Goal: Check status: Check status

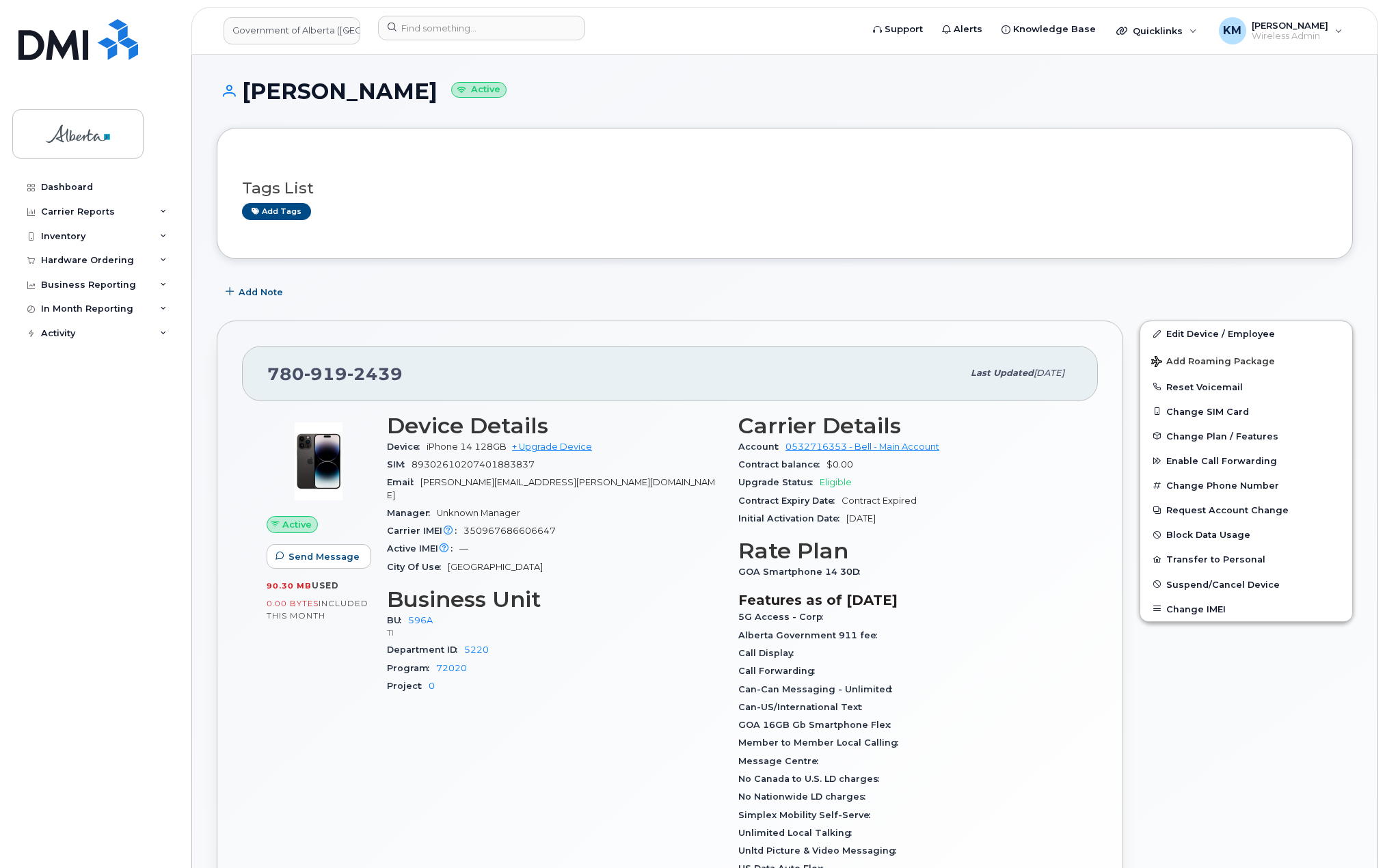
scroll to position [68, 0]
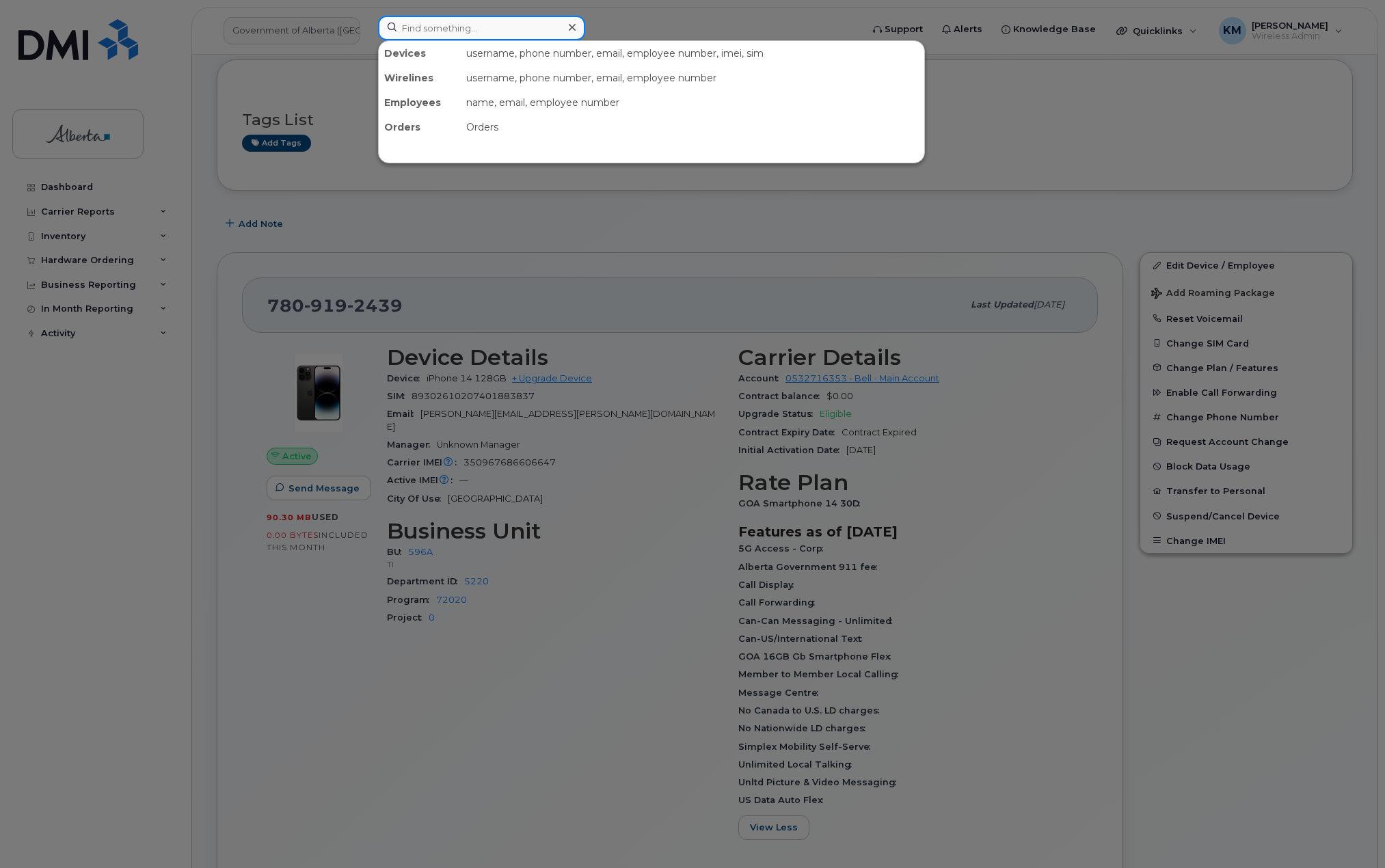
click at [444, 23] on input at bounding box center [481, 27] width 207 height 24
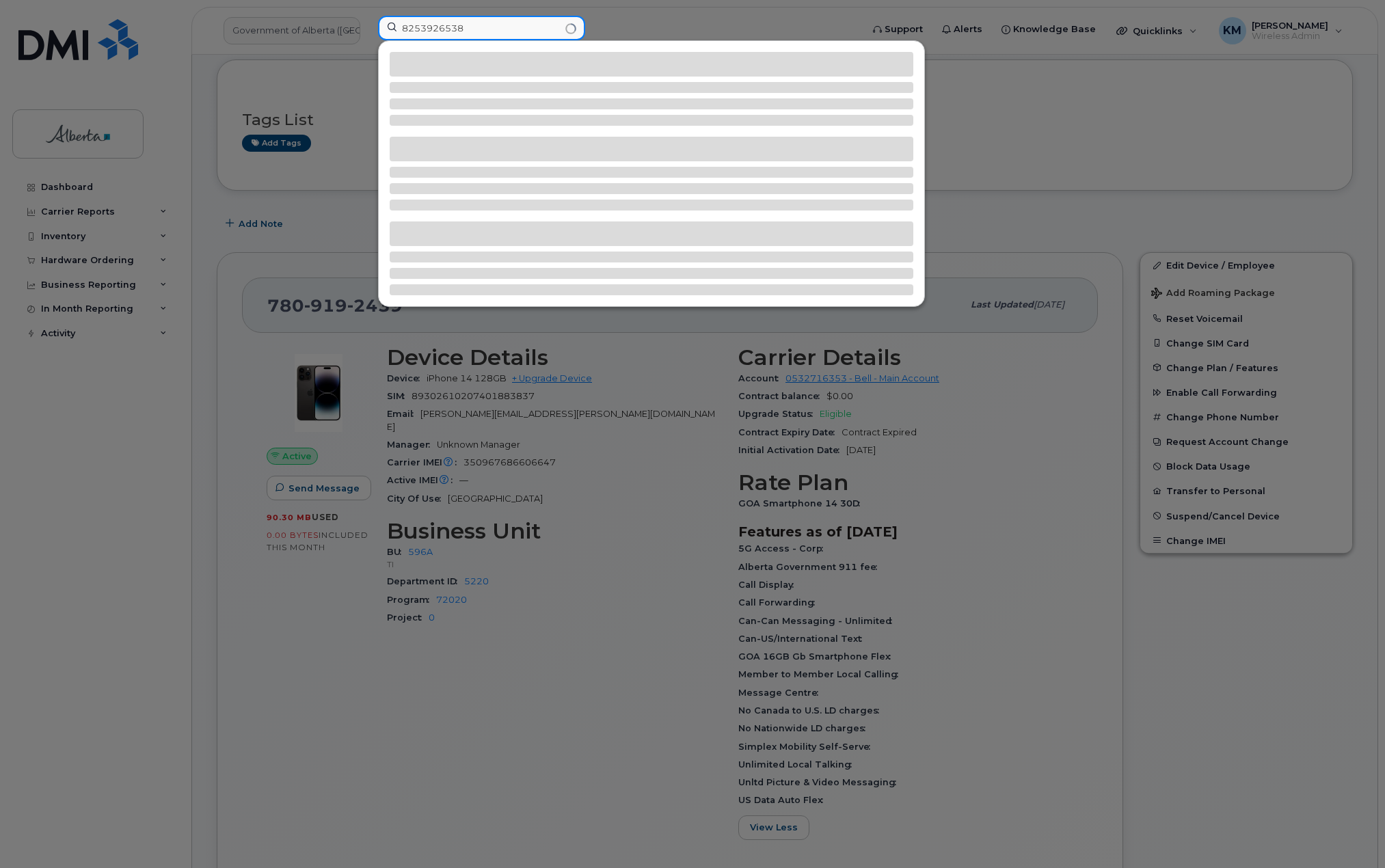
type input "8253926538"
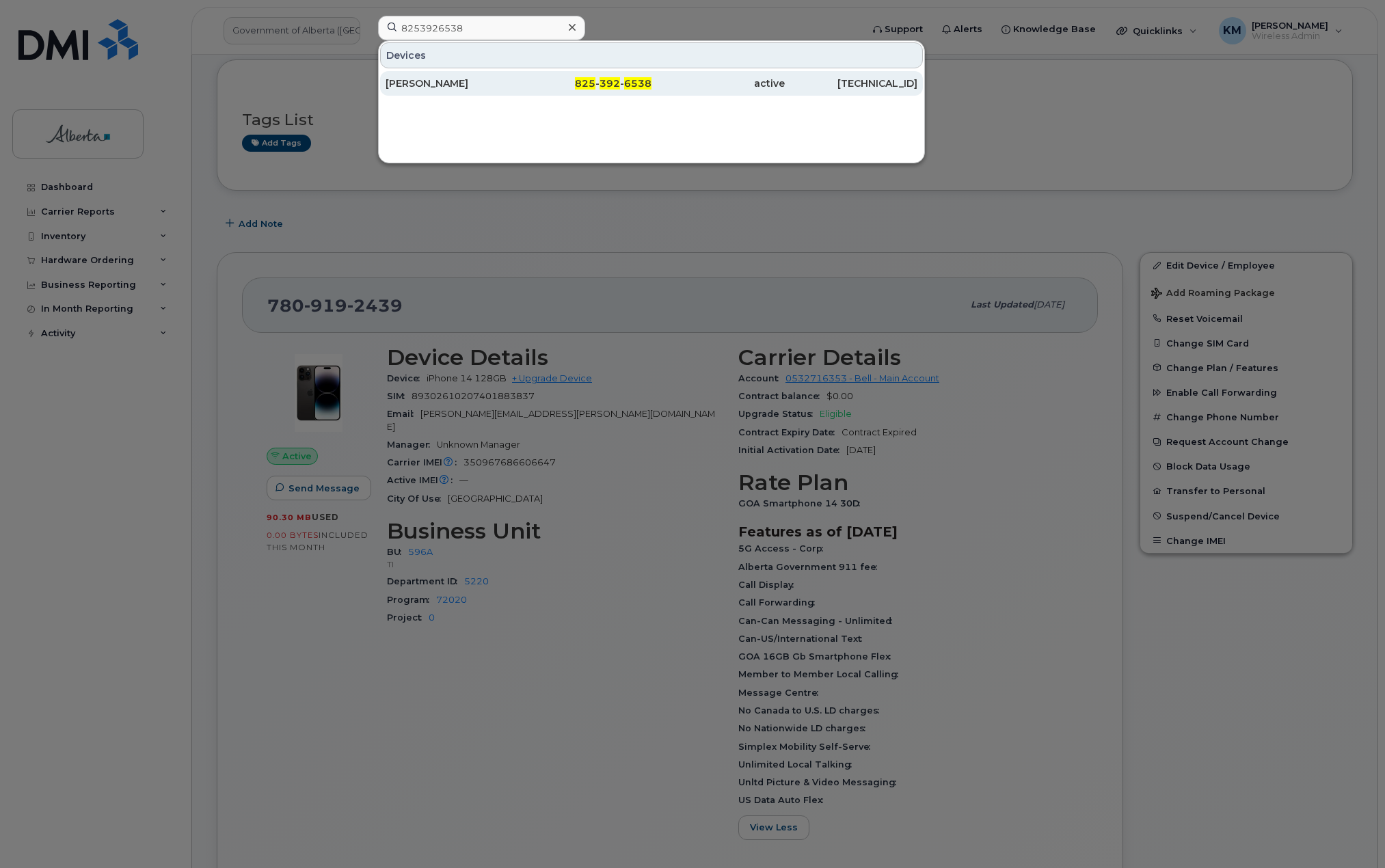
click at [455, 82] on div "Christian Dunn" at bounding box center [453, 83] width 134 height 13
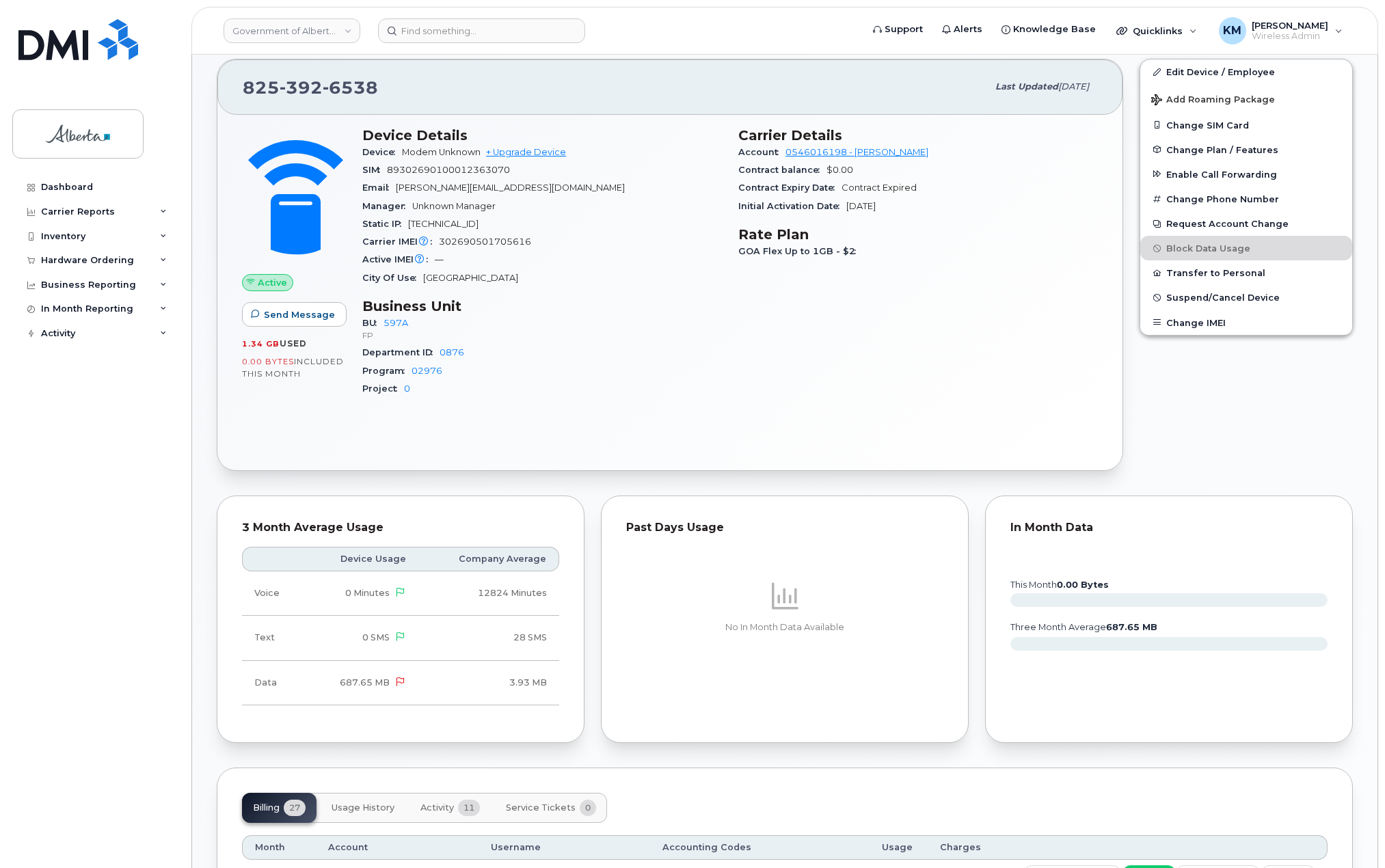
scroll to position [410, 0]
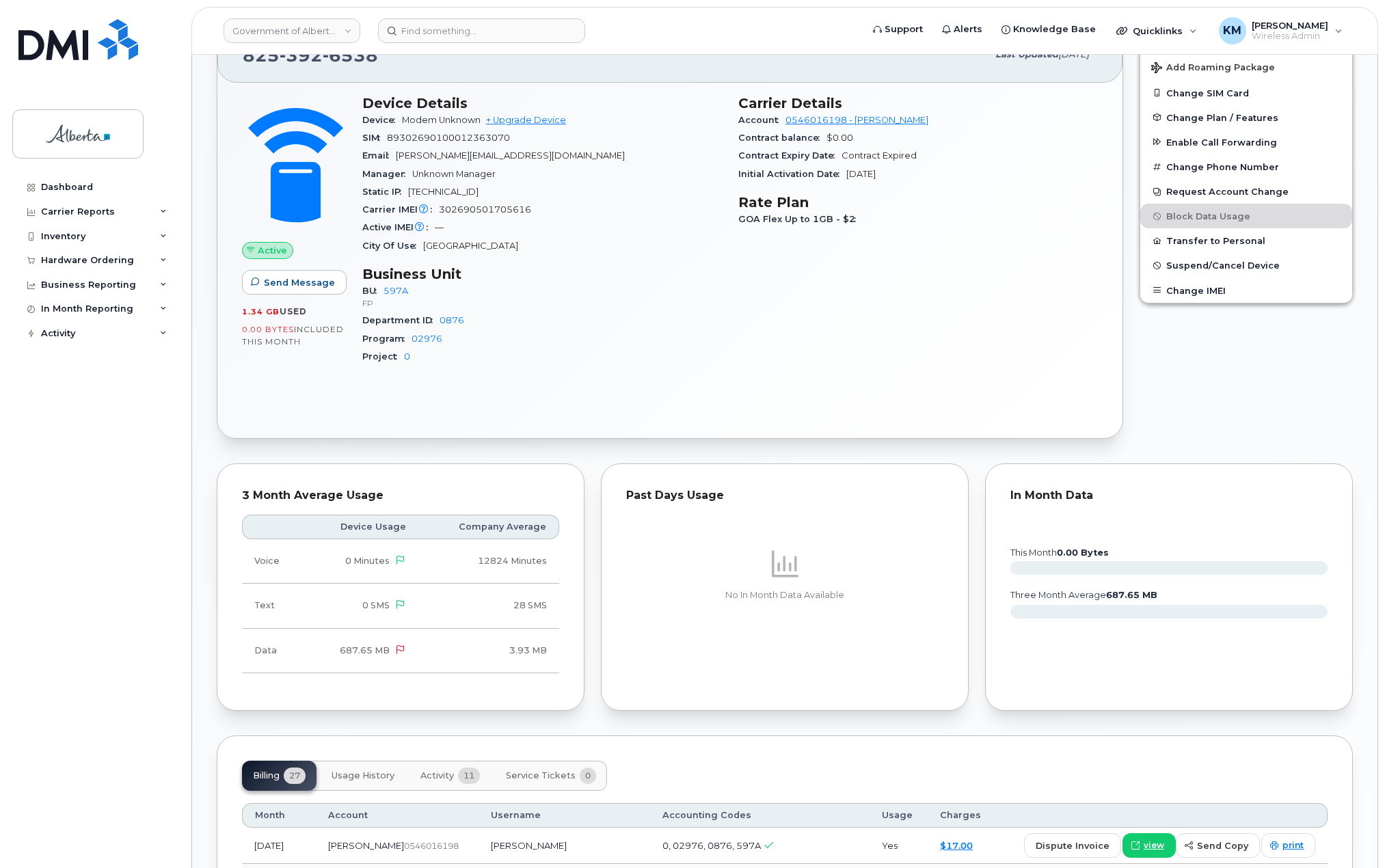
click at [460, 776] on span "11" at bounding box center [468, 776] width 22 height 16
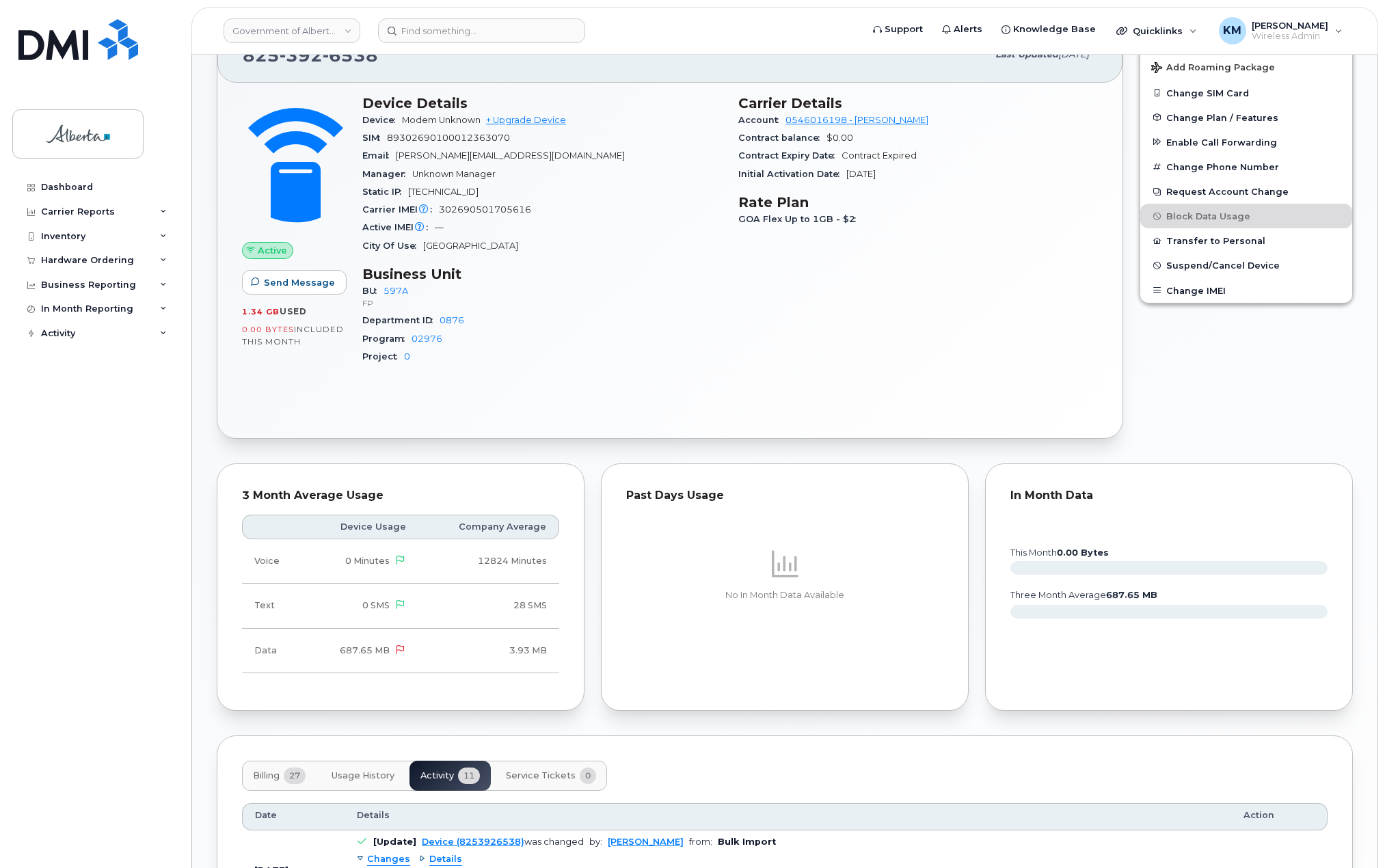
scroll to position [684, 0]
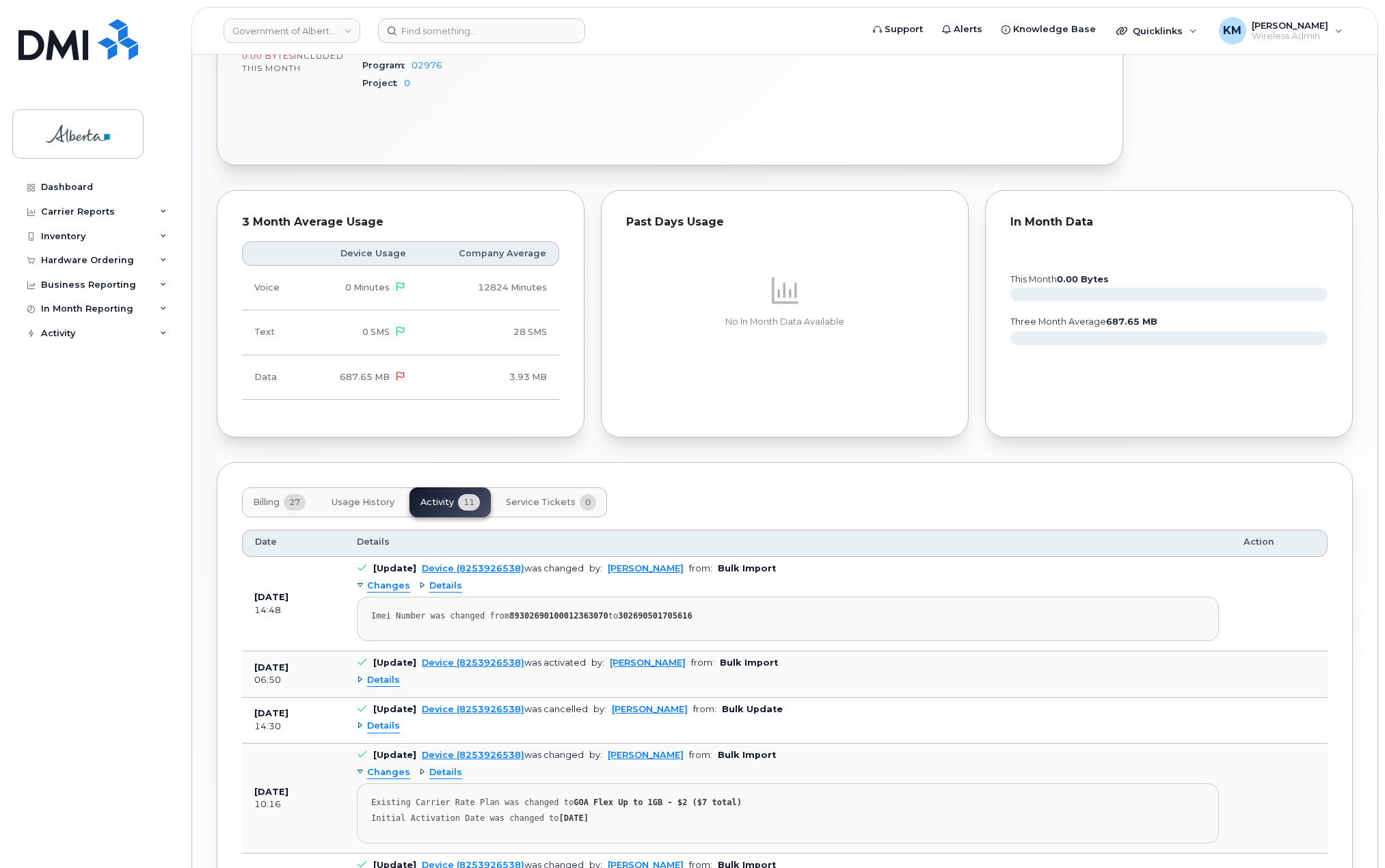
click at [381, 679] on span "Details" at bounding box center [384, 681] width 33 height 13
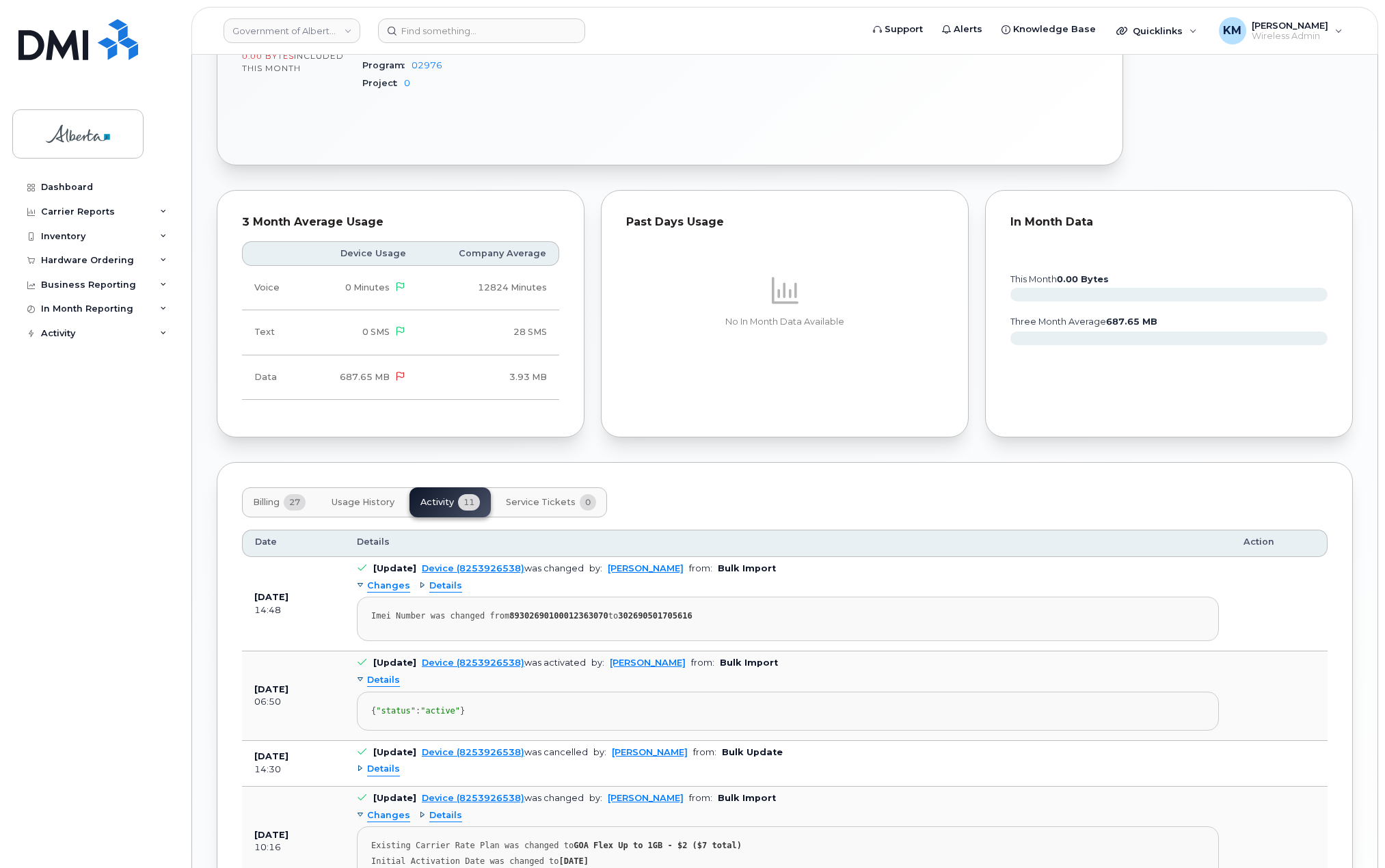
click at [388, 776] on span "Details" at bounding box center [384, 769] width 33 height 13
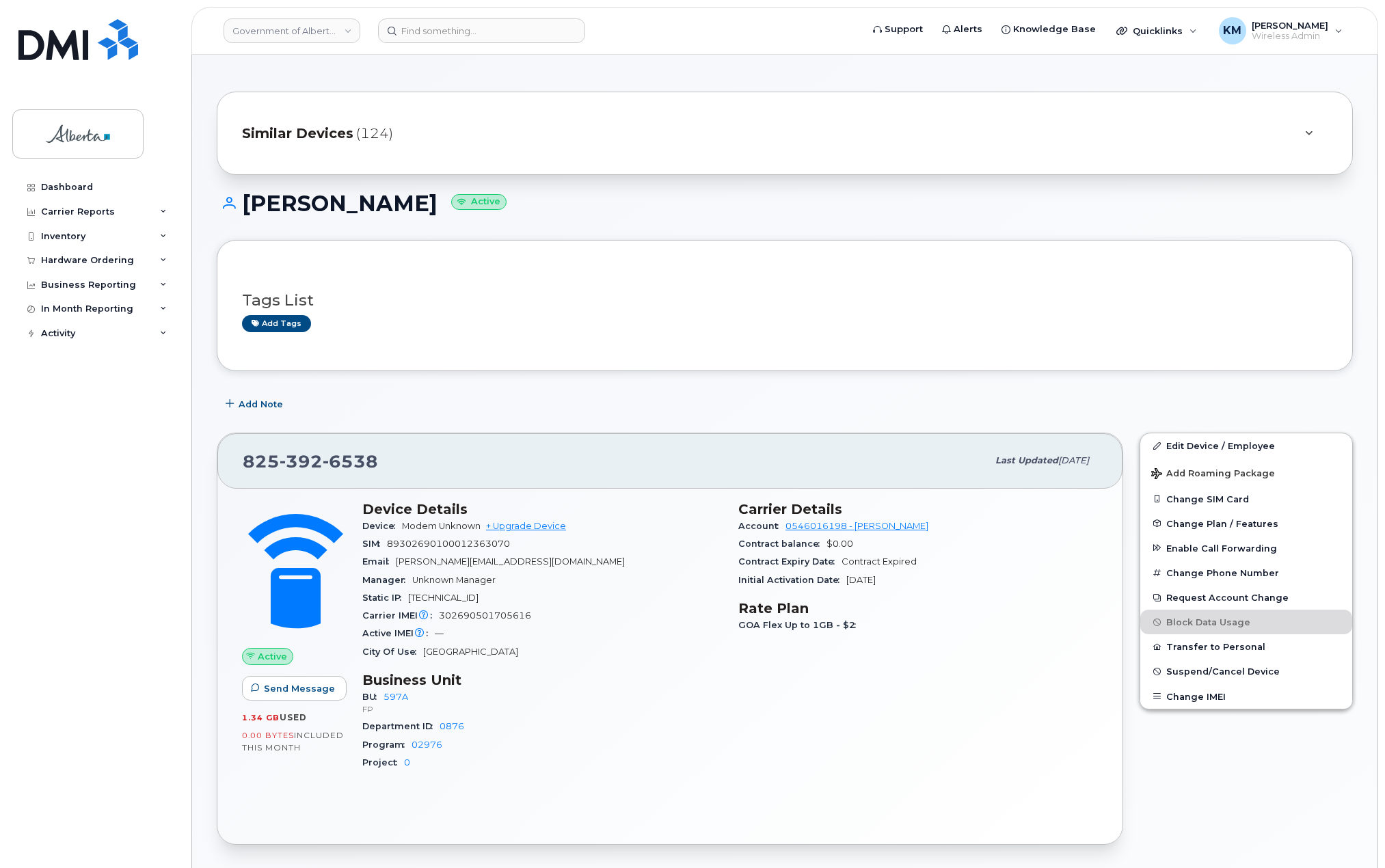
scroll to position [0, 0]
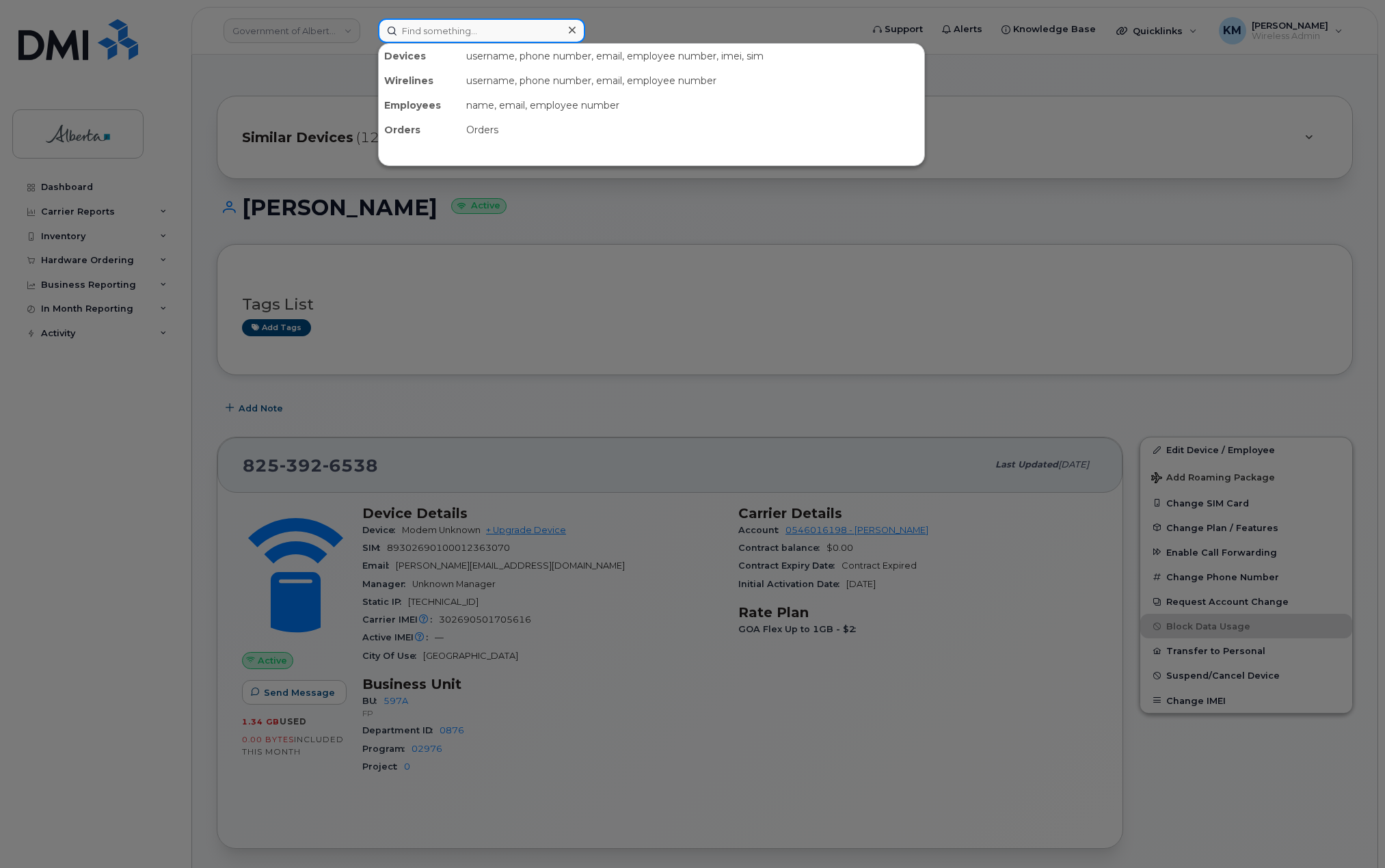
click at [473, 33] on input at bounding box center [481, 30] width 207 height 24
click at [433, 30] on input at bounding box center [481, 30] width 207 height 24
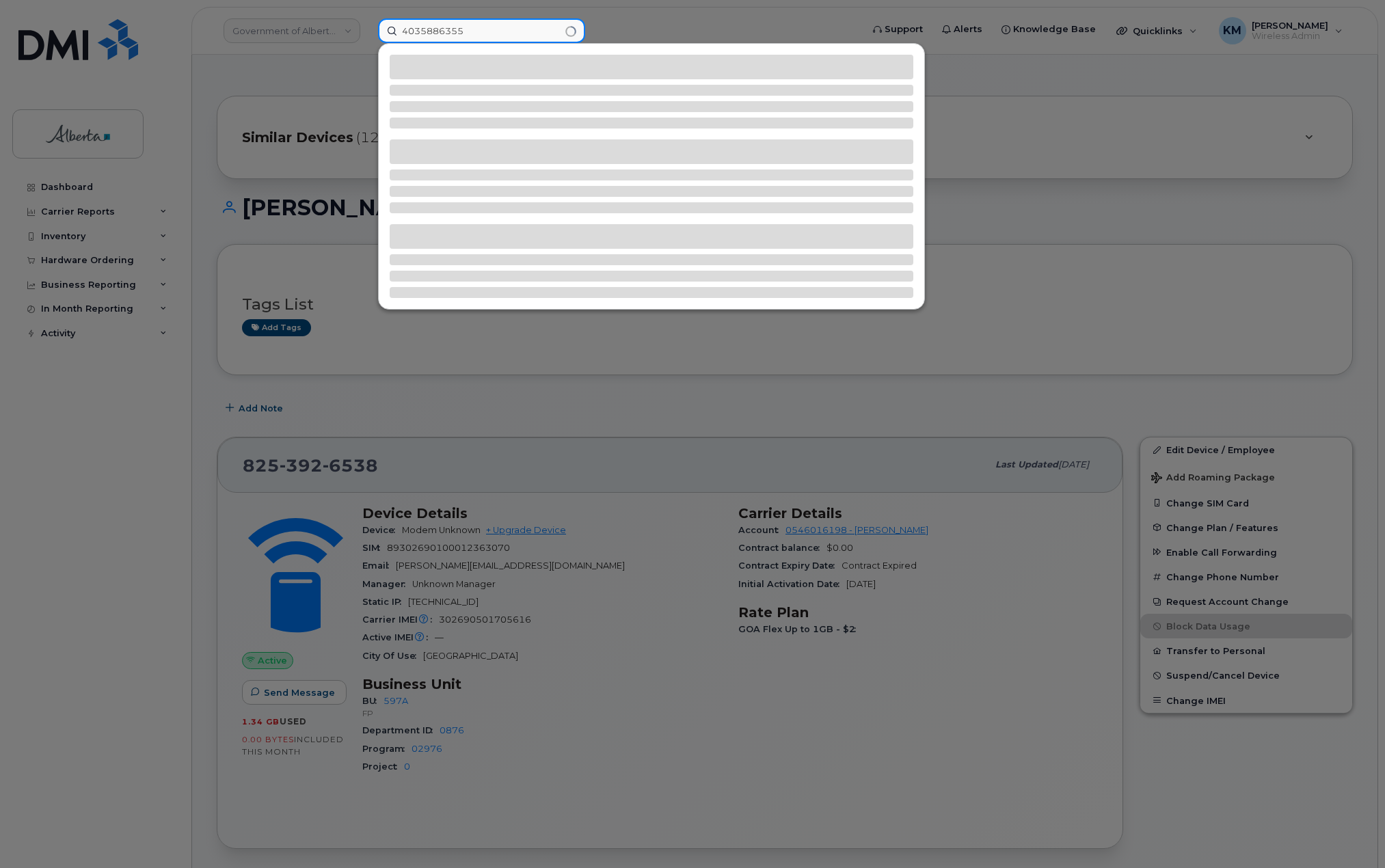
type input "4035886355"
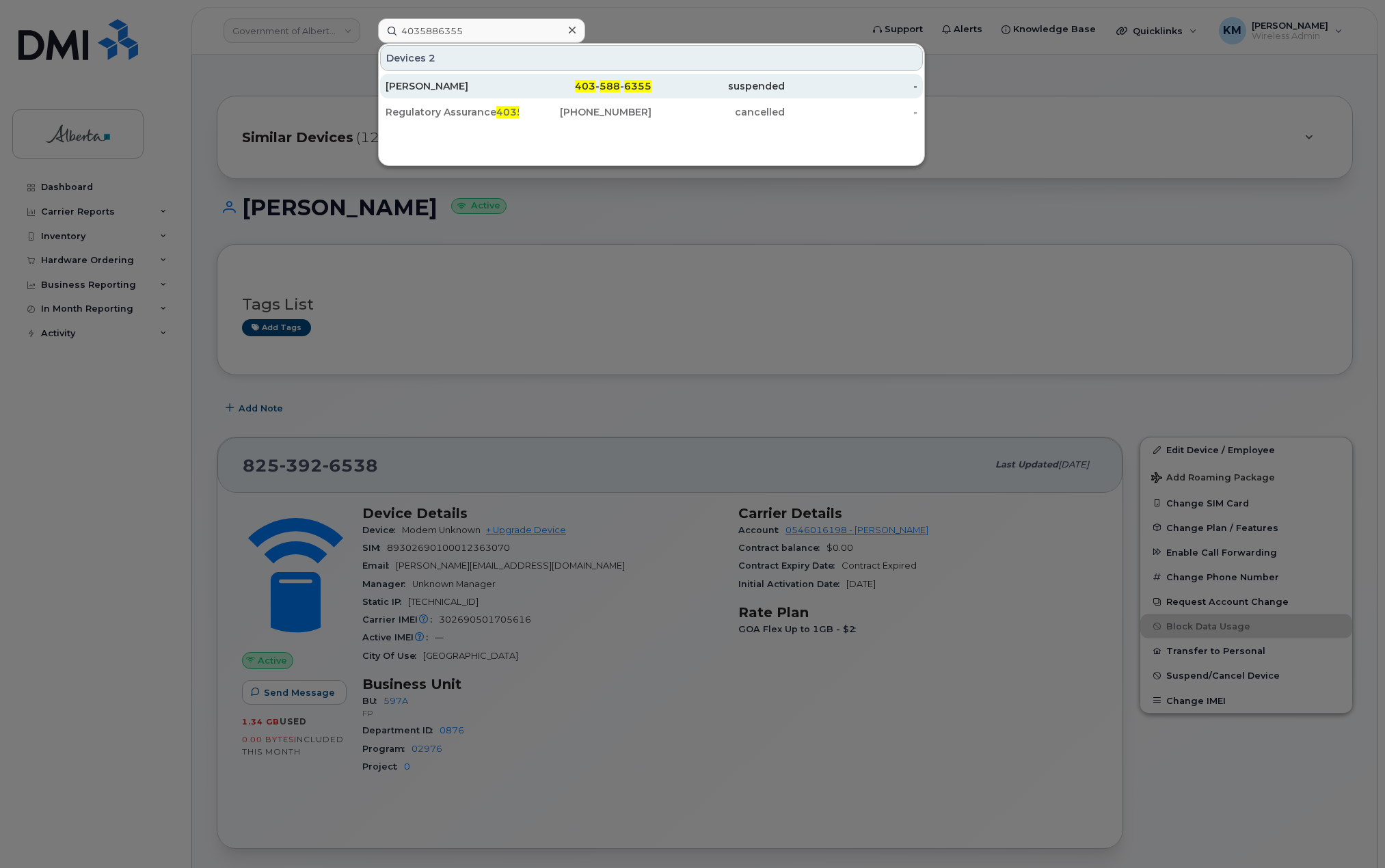
click at [455, 85] on div "Todd Urquhart" at bounding box center [453, 86] width 134 height 13
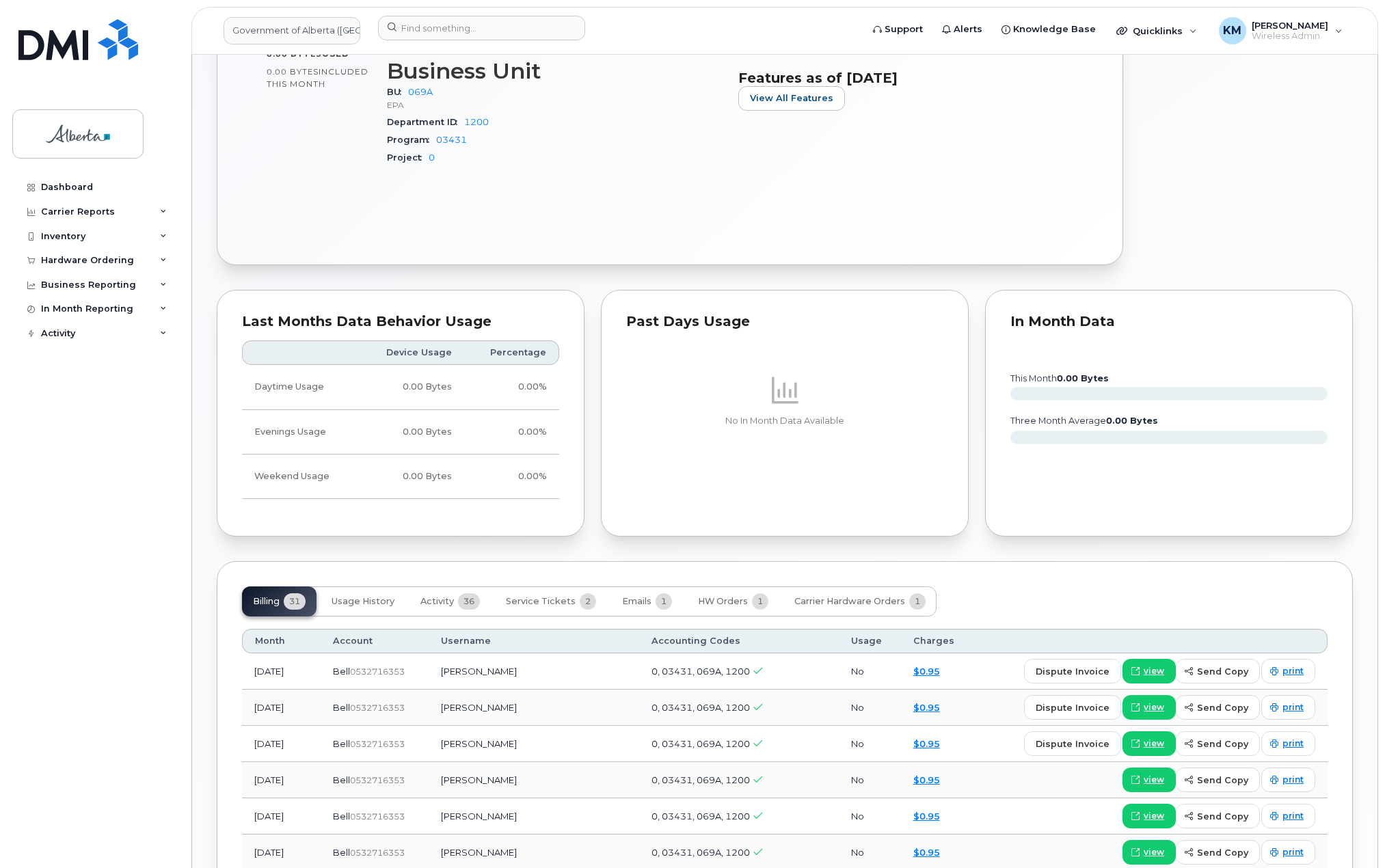
scroll to position [684, 0]
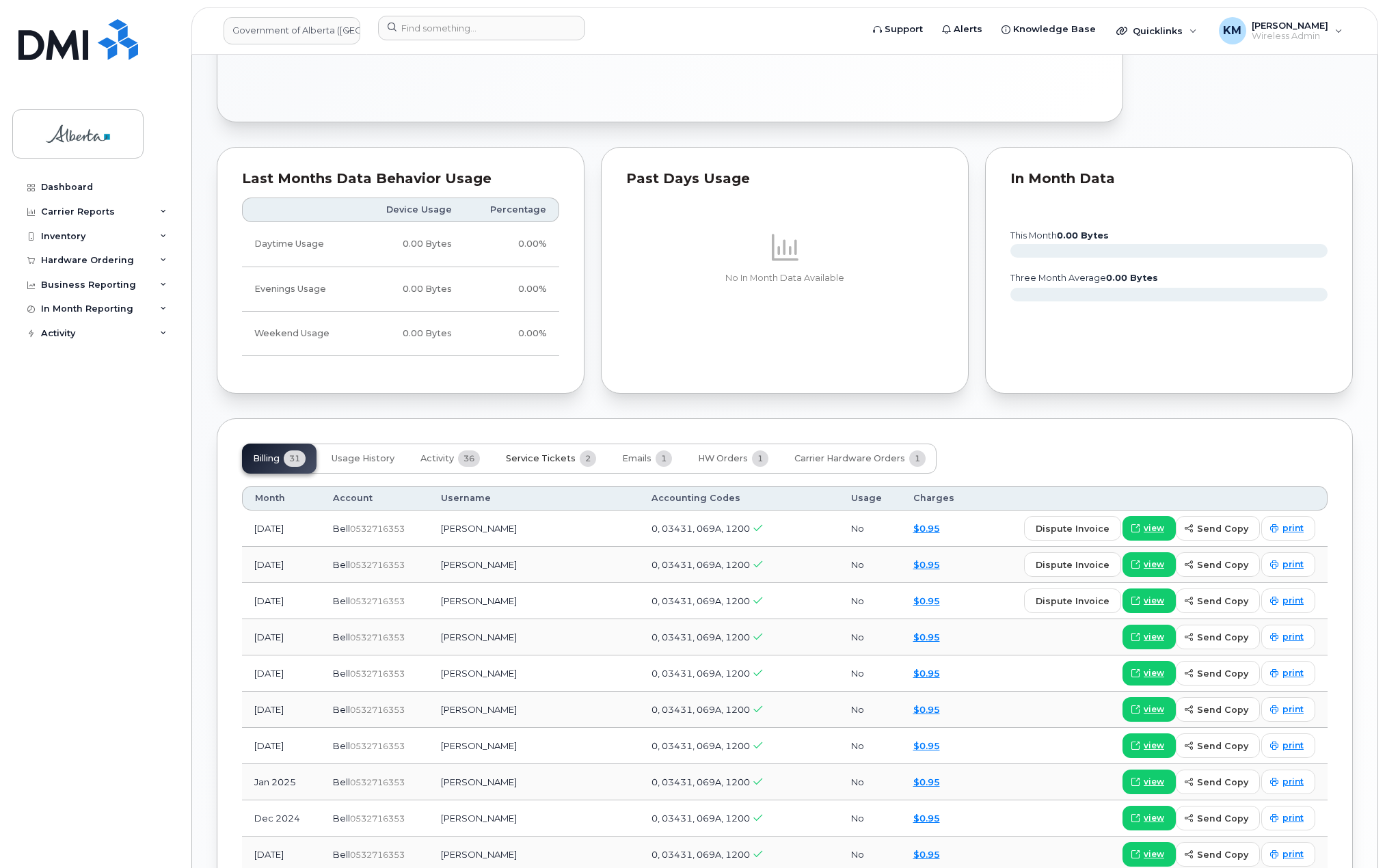
click at [529, 453] on span "Service Tickets" at bounding box center [541, 458] width 70 height 11
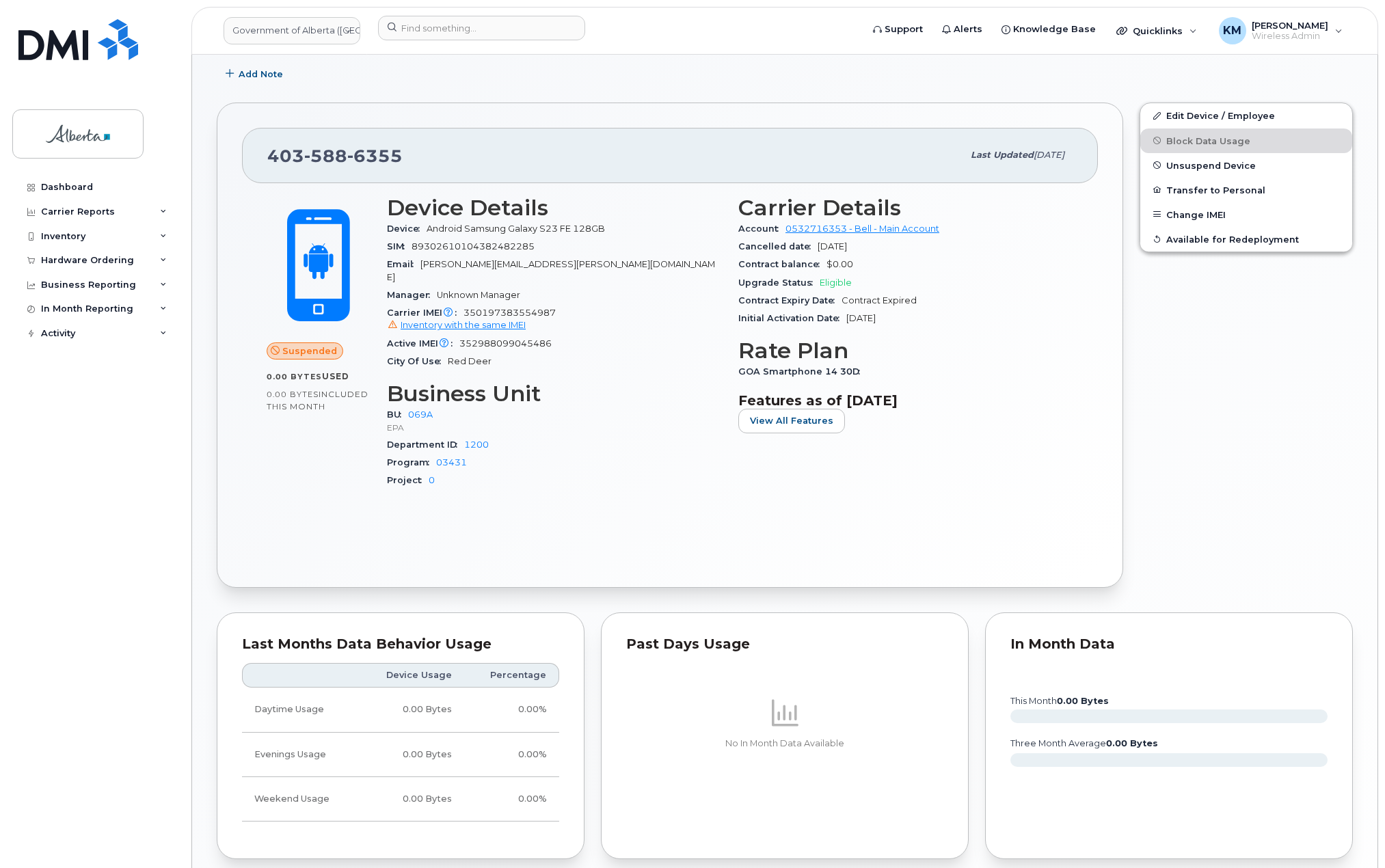
scroll to position [206, 0]
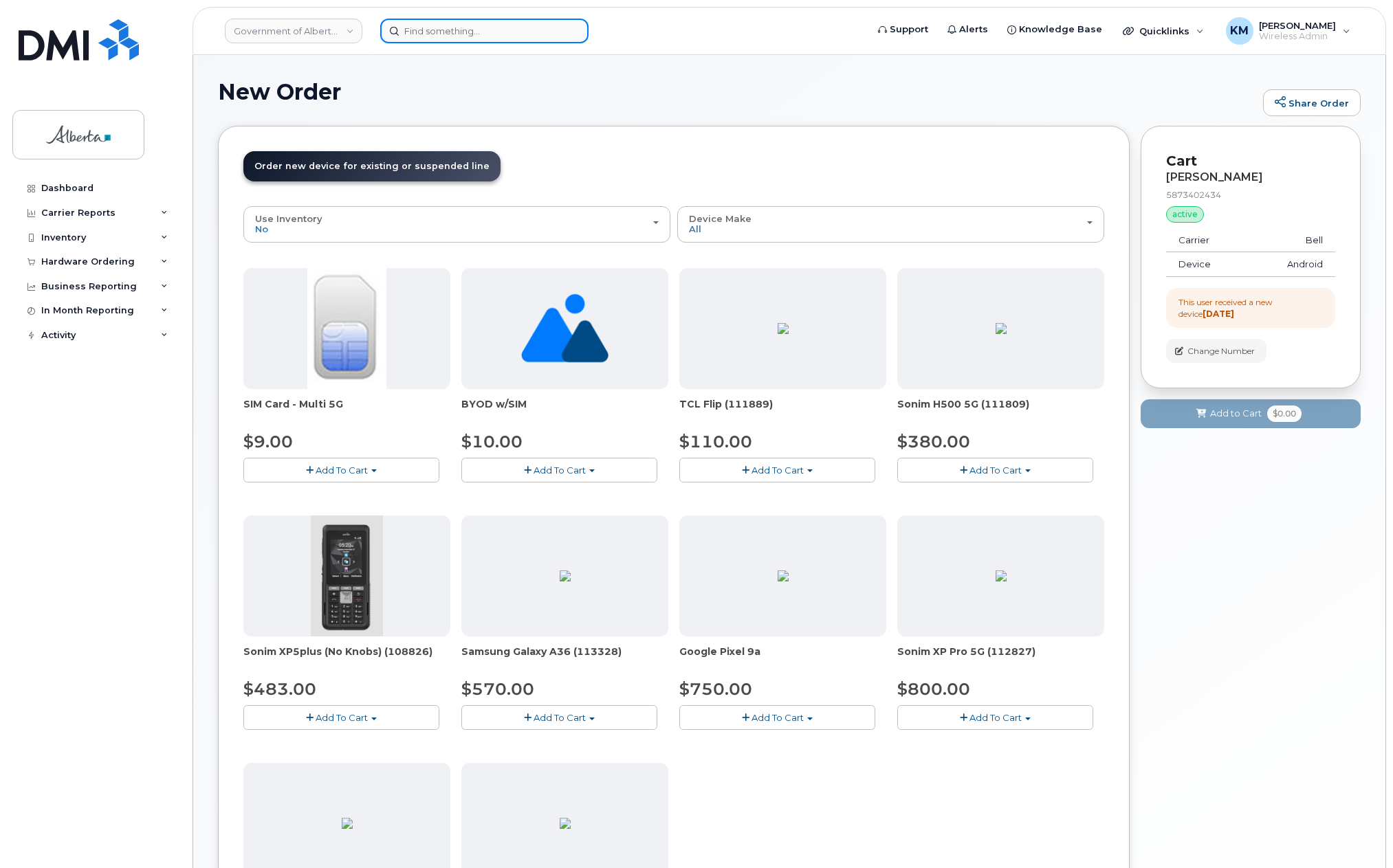
click at [474, 25] on input at bounding box center [484, 31] width 208 height 25
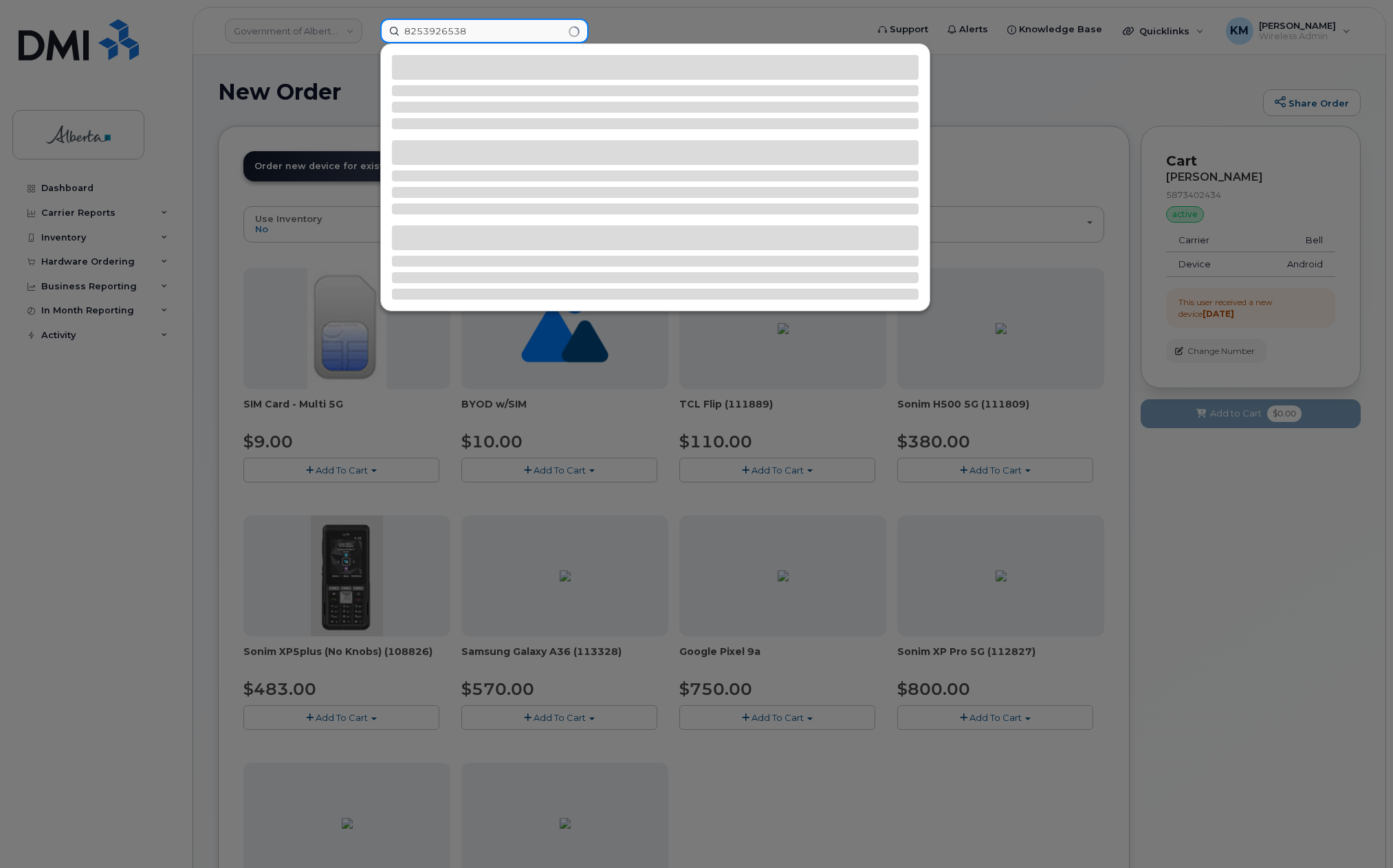
type input "8253926538"
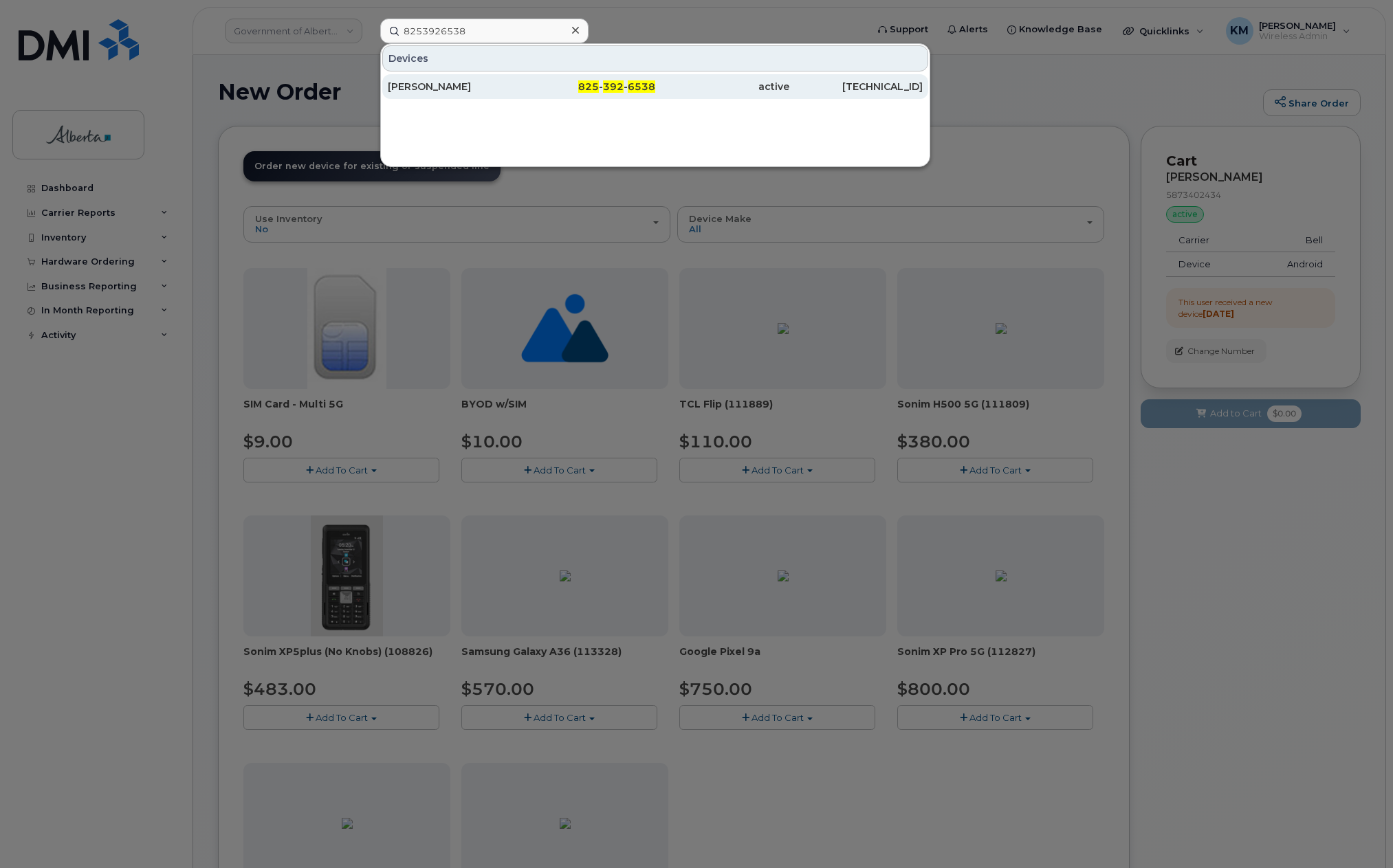
click at [472, 92] on div "[PERSON_NAME]" at bounding box center [455, 87] width 134 height 13
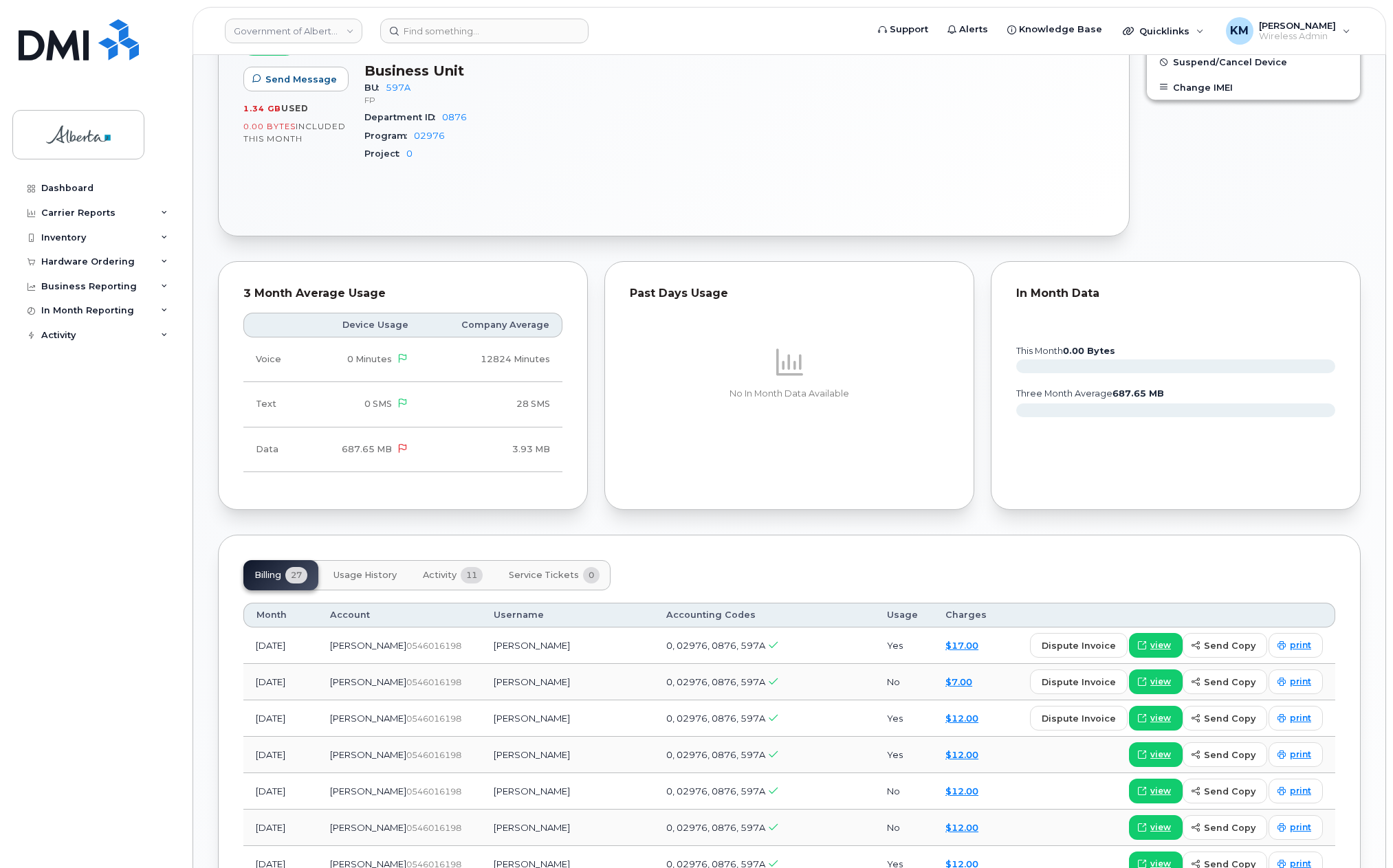
scroll to position [618, 0]
click at [442, 573] on span "Activity" at bounding box center [439, 573] width 34 height 11
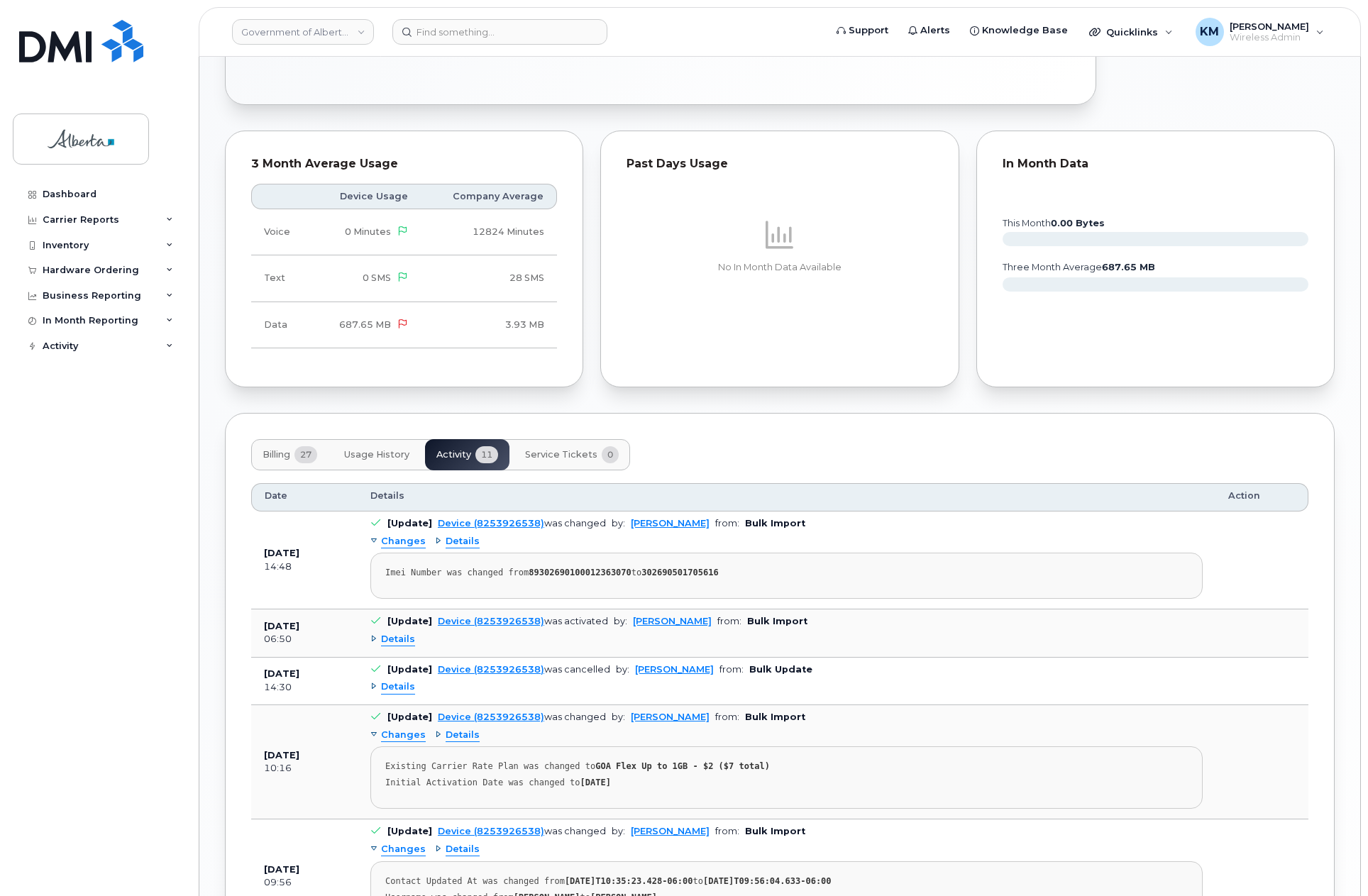
scroll to position [781, 0]
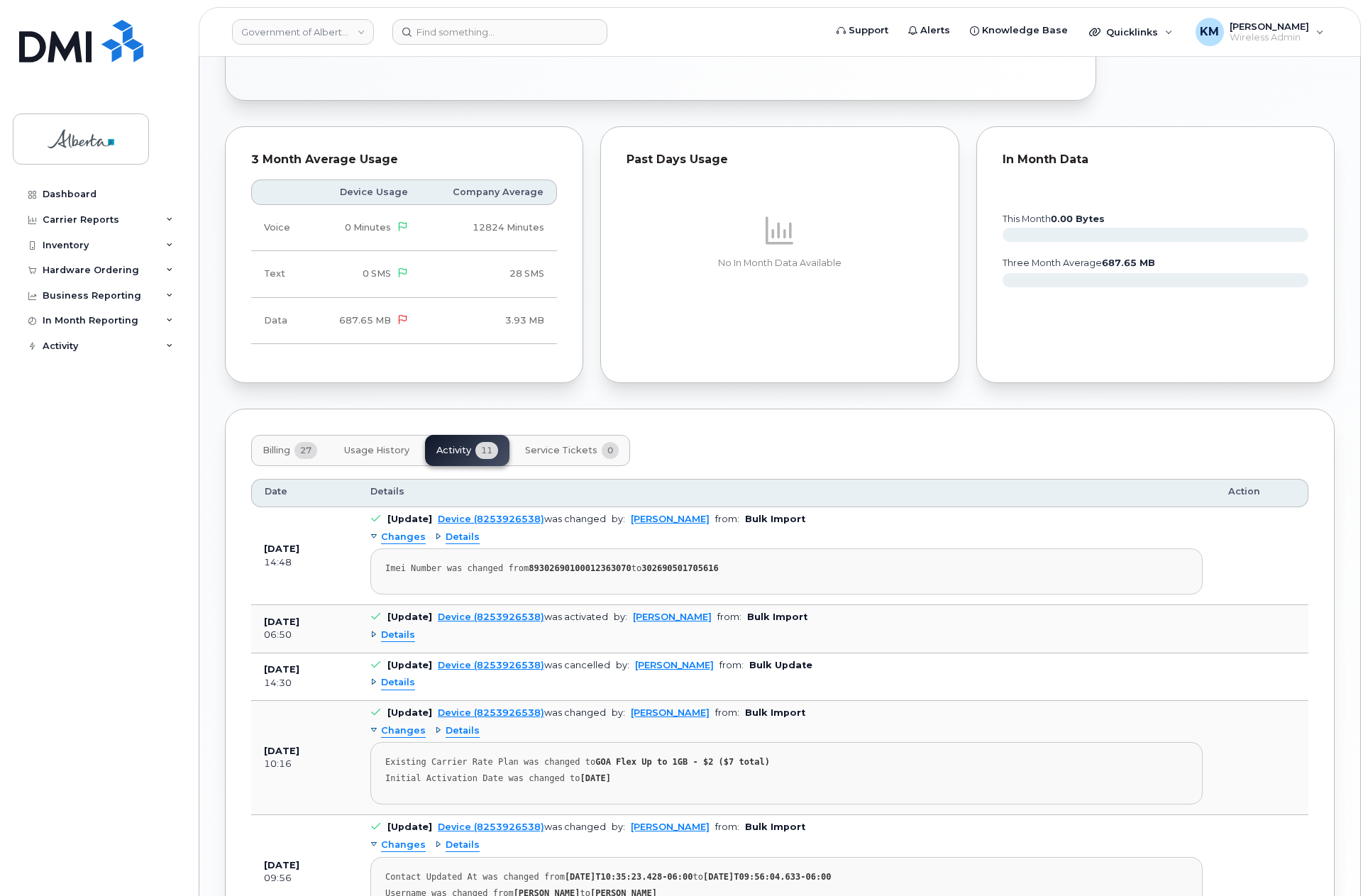
click at [400, 634] on span "Details" at bounding box center [398, 635] width 34 height 14
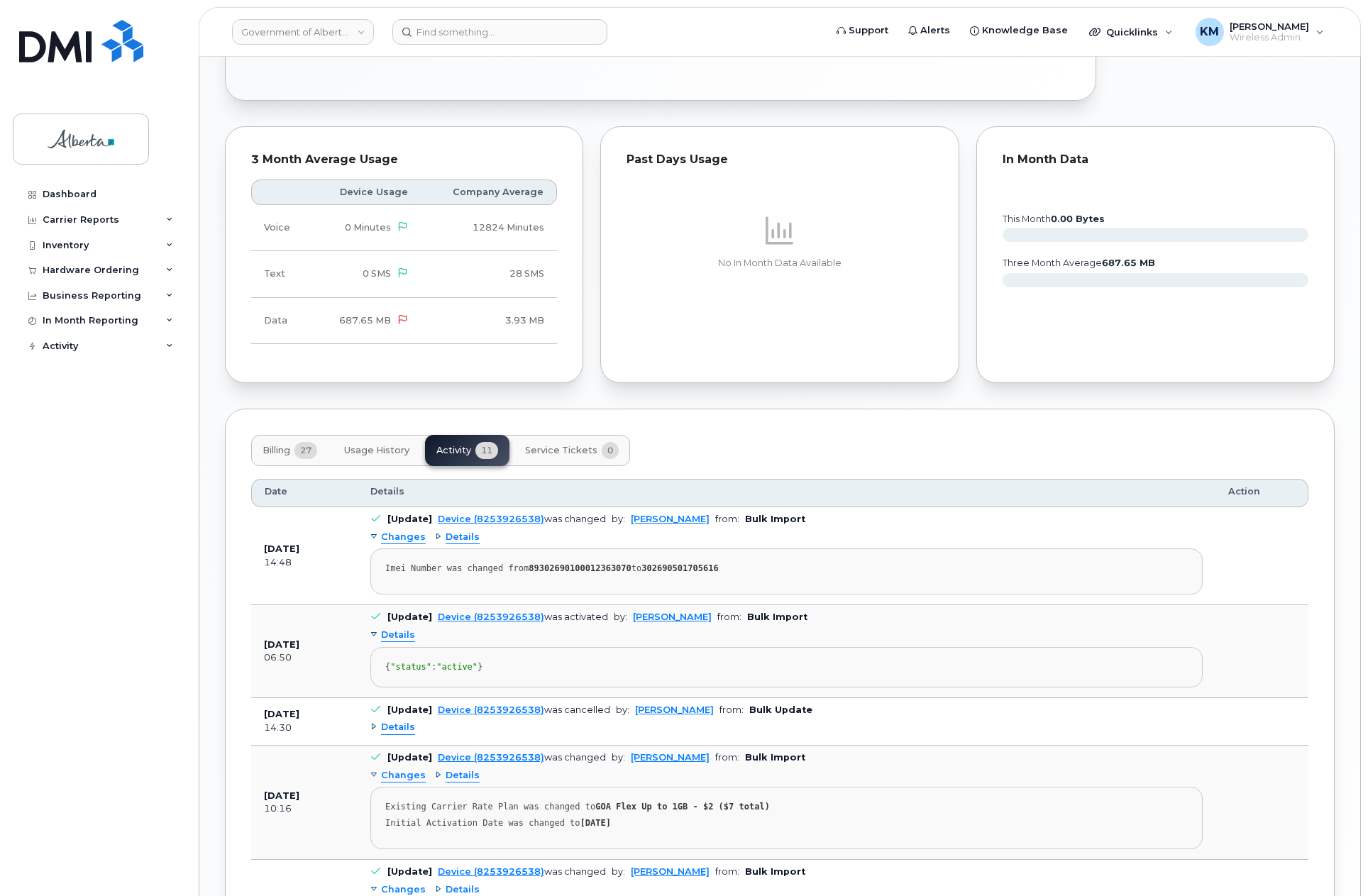
click at [400, 734] on span "Details" at bounding box center [398, 727] width 34 height 14
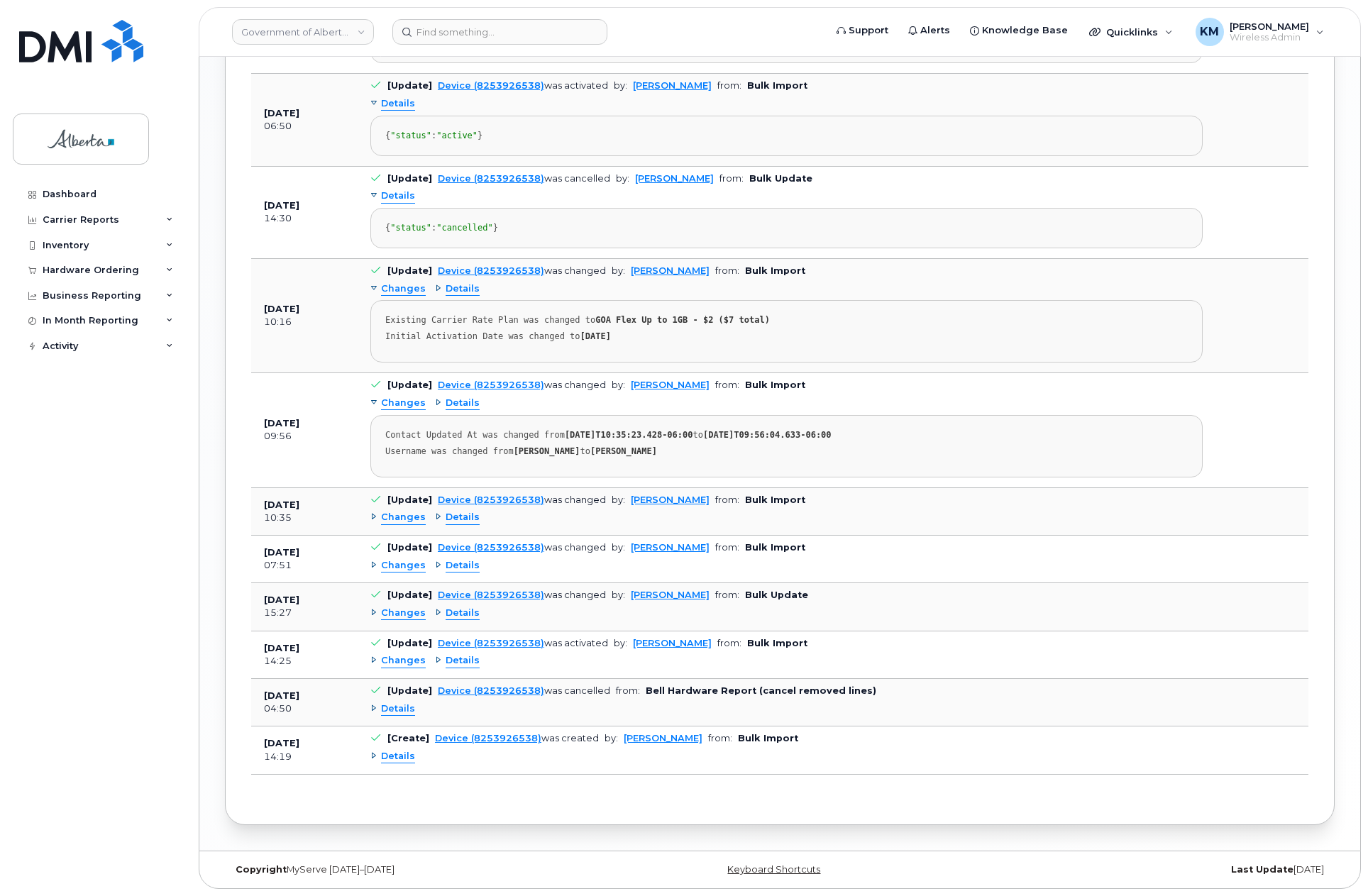
scroll to position [1348, 0]
click at [396, 524] on span "Changes" at bounding box center [403, 517] width 45 height 14
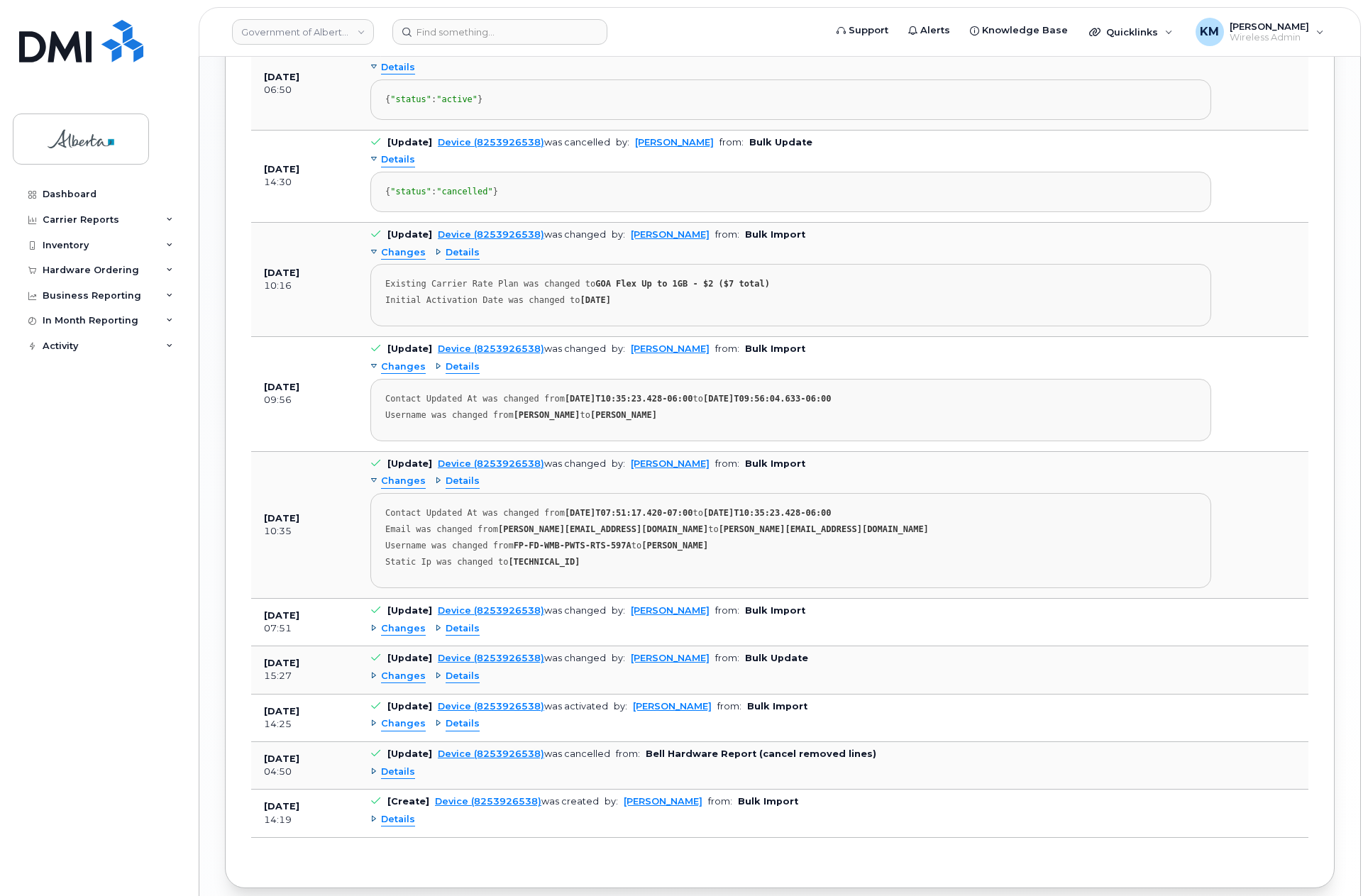
click at [401, 636] on span "Changes" at bounding box center [403, 629] width 45 height 14
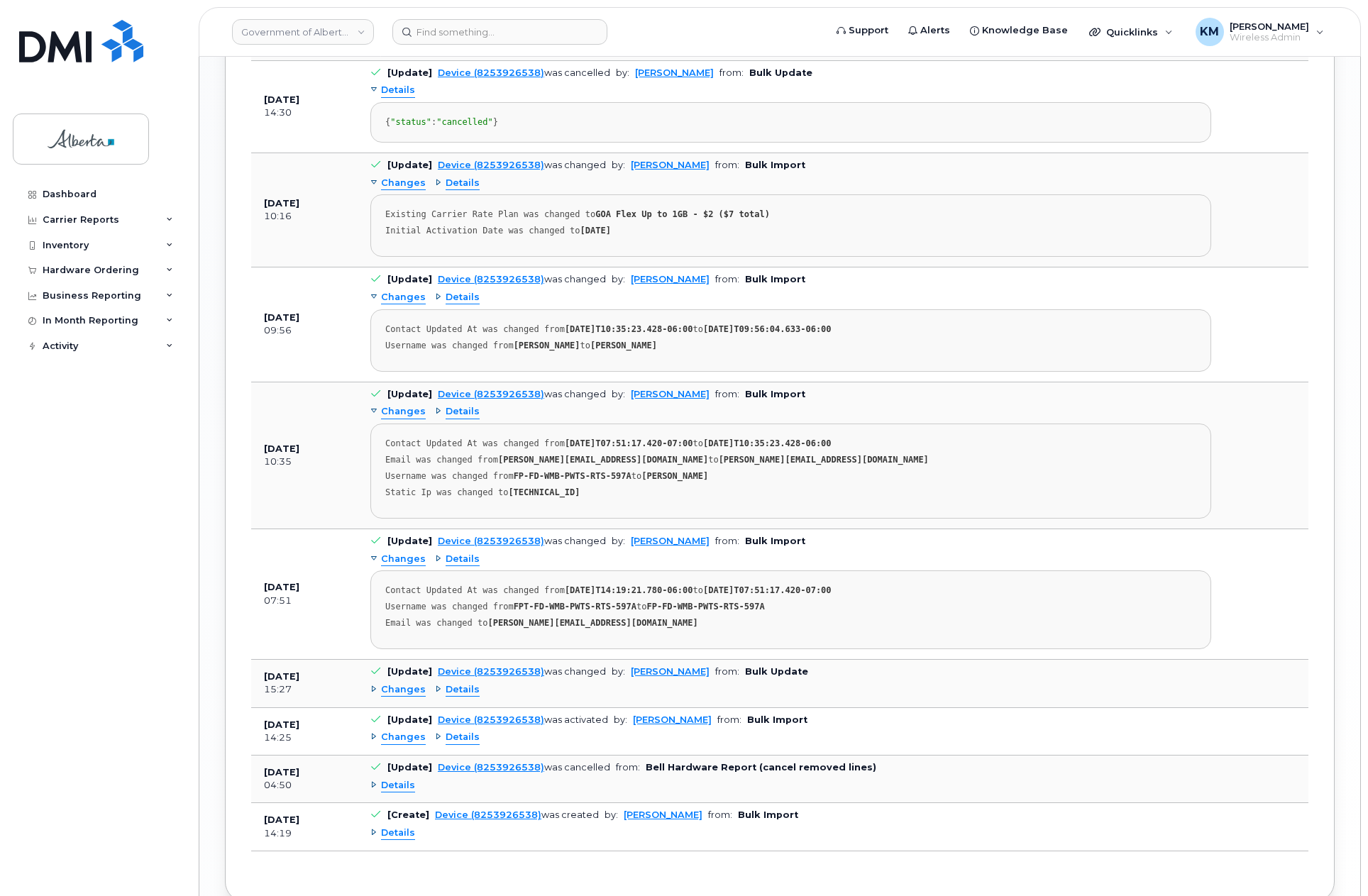
scroll to position [1419, 0]
click at [410, 695] on span "Changes" at bounding box center [403, 689] width 45 height 14
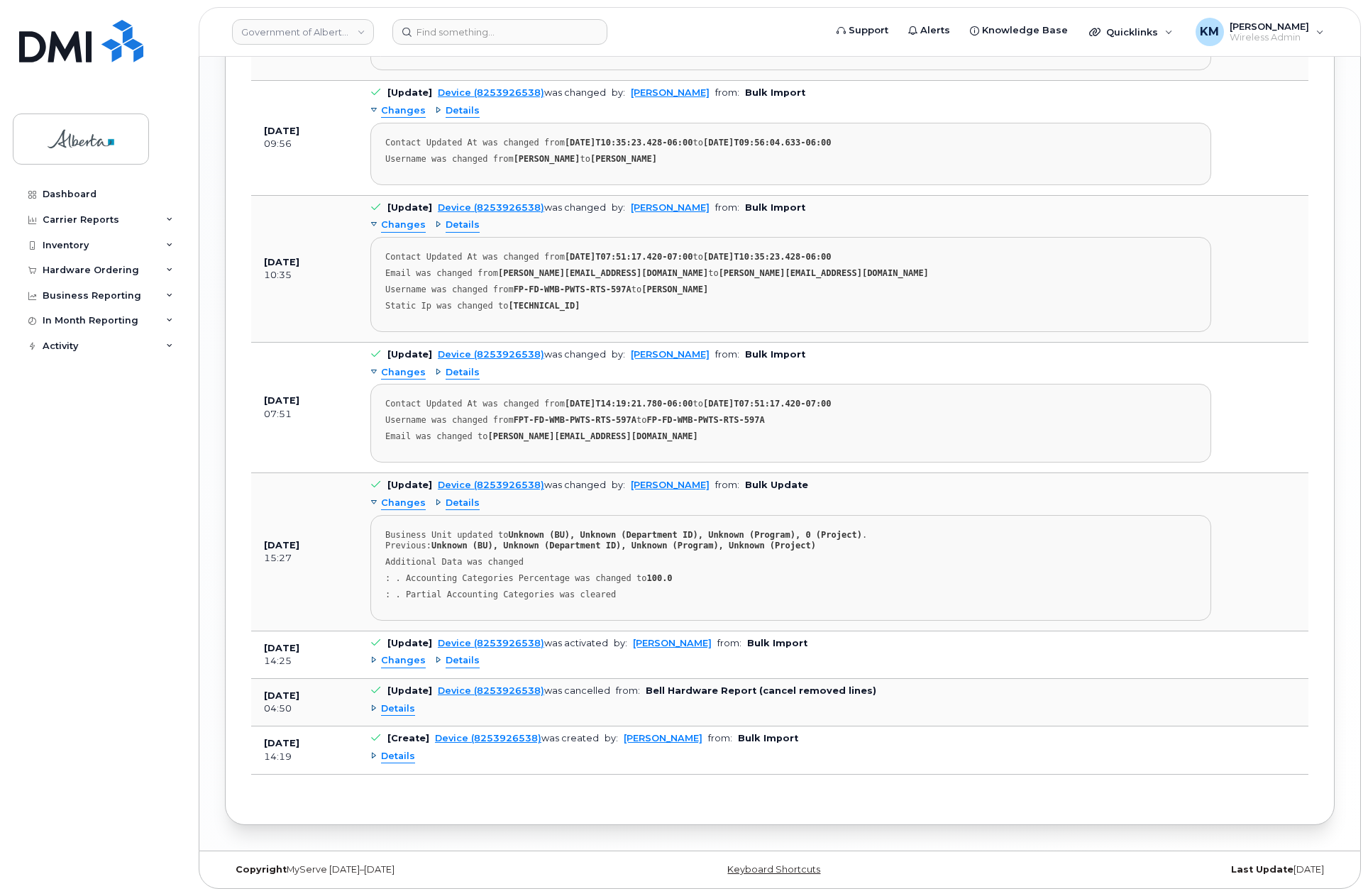
scroll to position [1631, 0]
click at [403, 667] on span "Changes" at bounding box center [403, 661] width 45 height 14
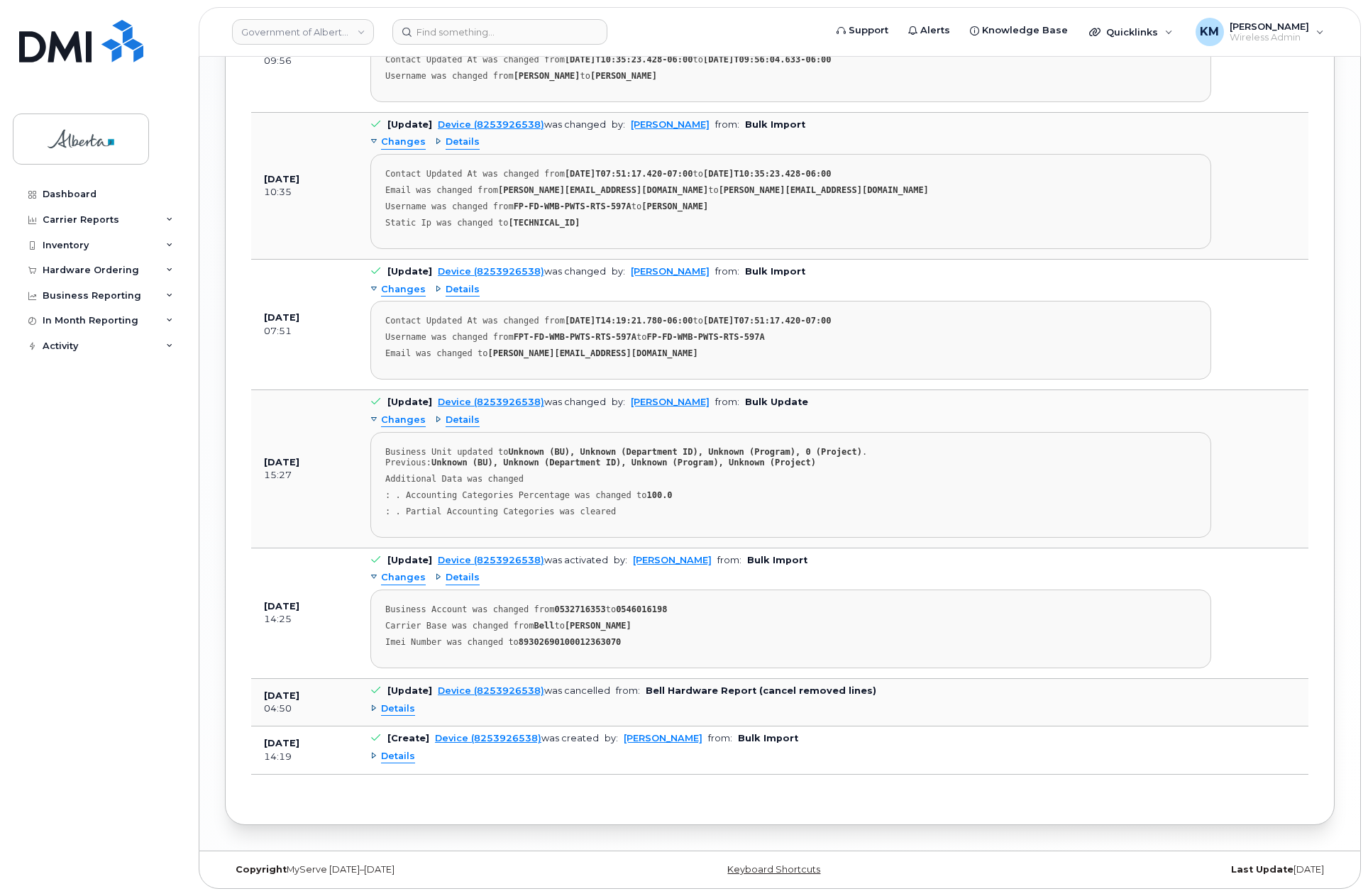
scroll to position [1703, 0]
click at [398, 716] on span "Details" at bounding box center [398, 709] width 34 height 14
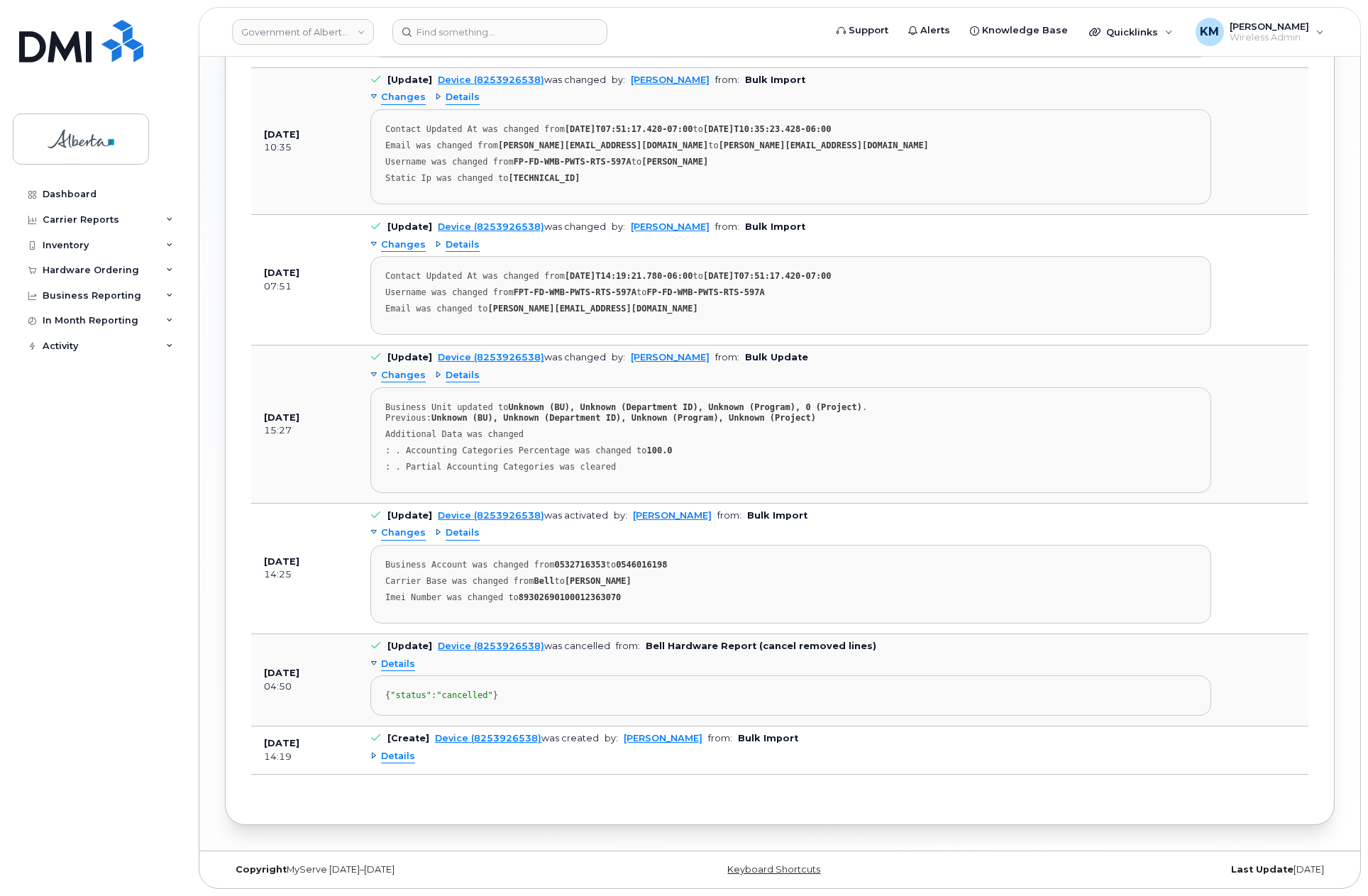
scroll to position [1795, 0]
click at [403, 760] on span "Details" at bounding box center [398, 757] width 34 height 14
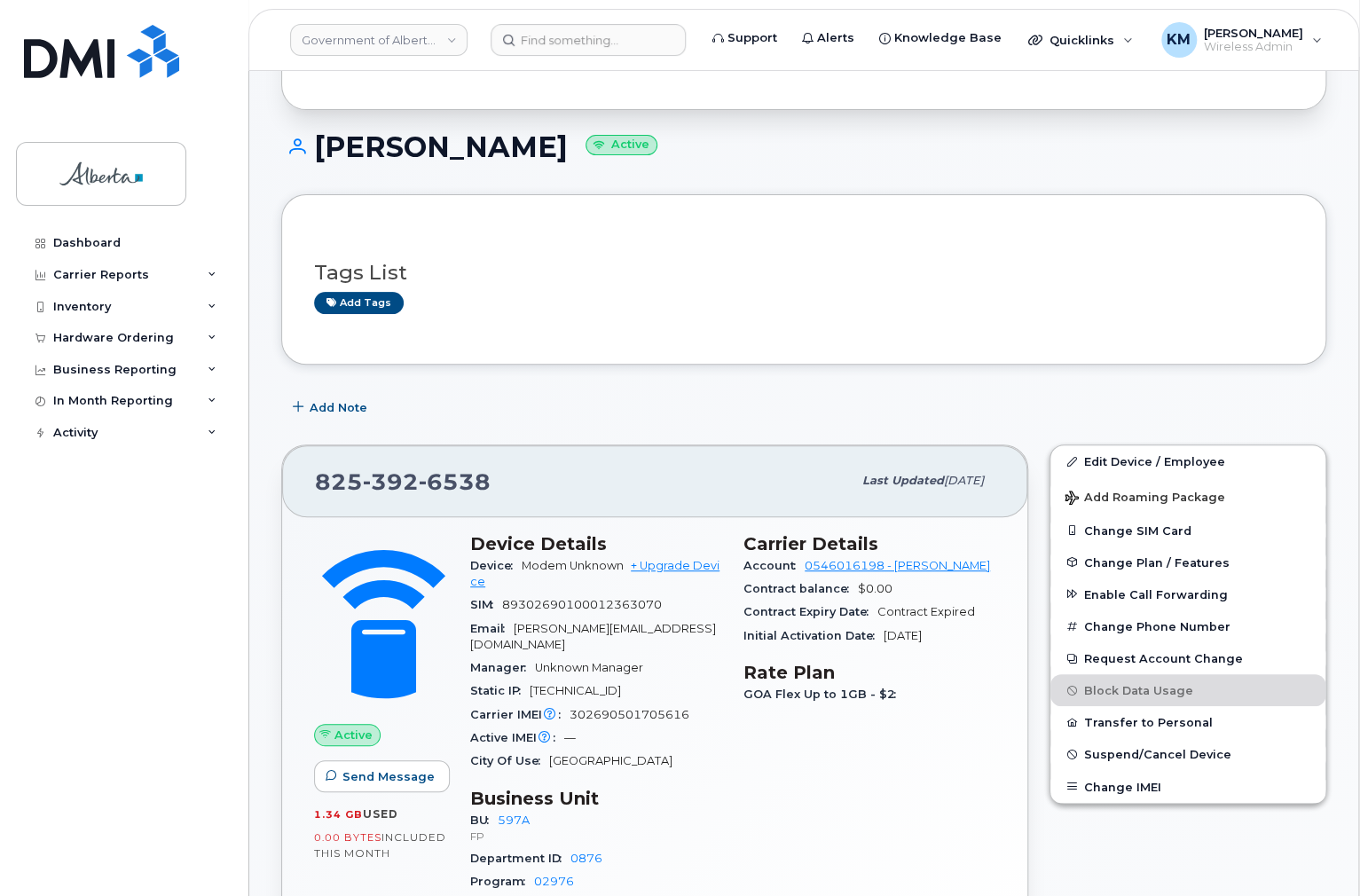
scroll to position [0, 0]
